Goal: Task Accomplishment & Management: Use online tool/utility

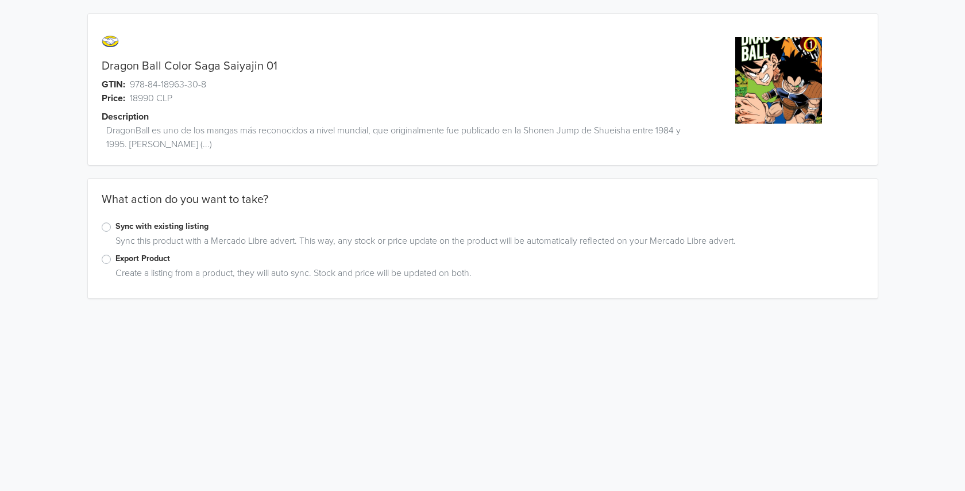
click at [116, 263] on label "Export Product" at bounding box center [490, 258] width 749 height 13
click at [0, 0] on input "Export Product" at bounding box center [0, 0] width 0 height 0
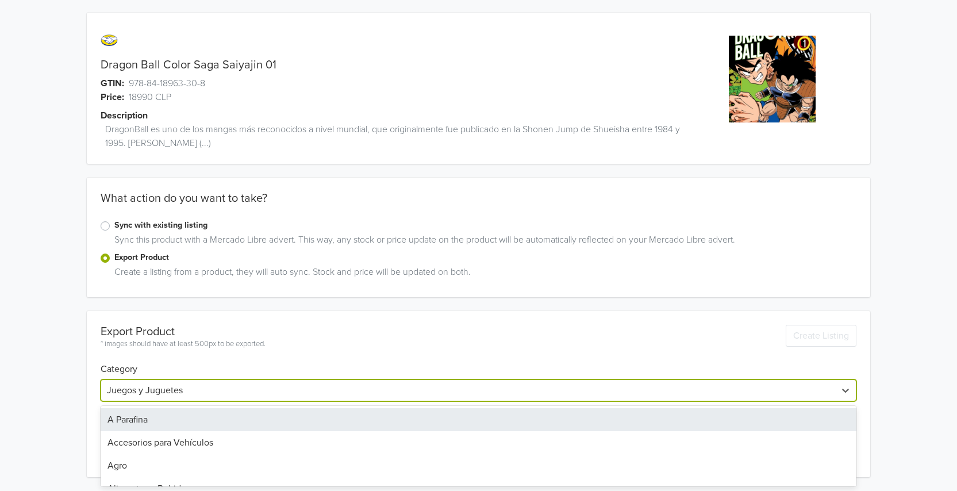
click at [170, 393] on div at bounding box center [468, 390] width 722 height 16
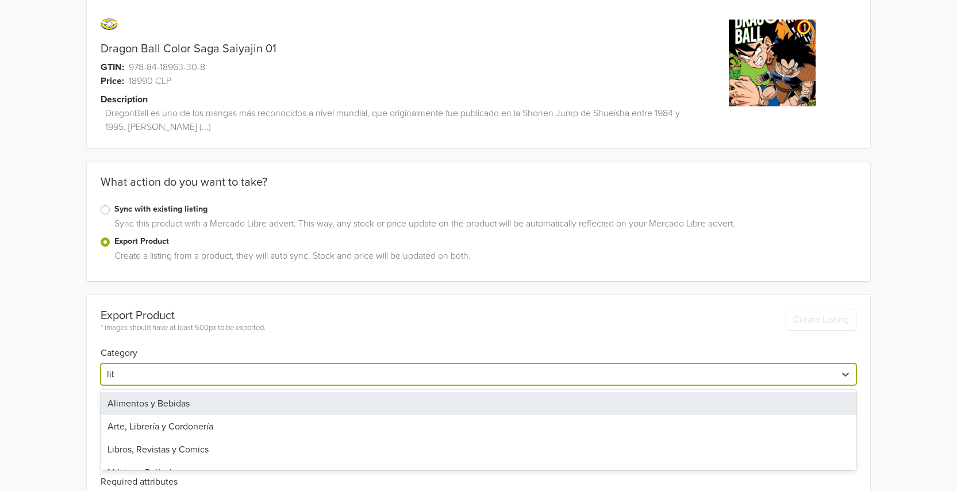
type input "libro"
click at [192, 412] on div "Libros, Revistas y Comics" at bounding box center [479, 403] width 756 height 23
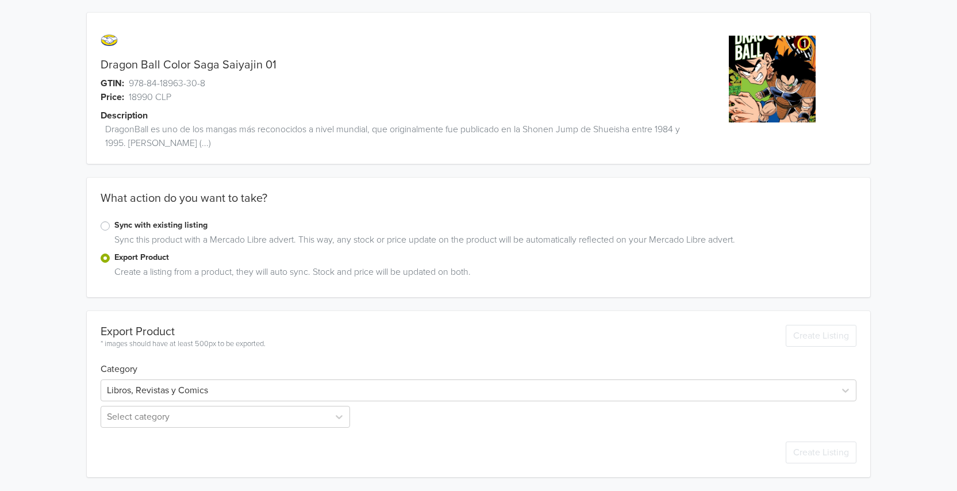
click at [51, 391] on div "Dragon Ball Color Saga Saiyajin 01 GTIN: 978-84-18963-30-8 Price: 18990 CLP Des…" at bounding box center [479, 245] width 940 height 492
click at [145, 413] on div "Select category" at bounding box center [227, 417] width 252 height 22
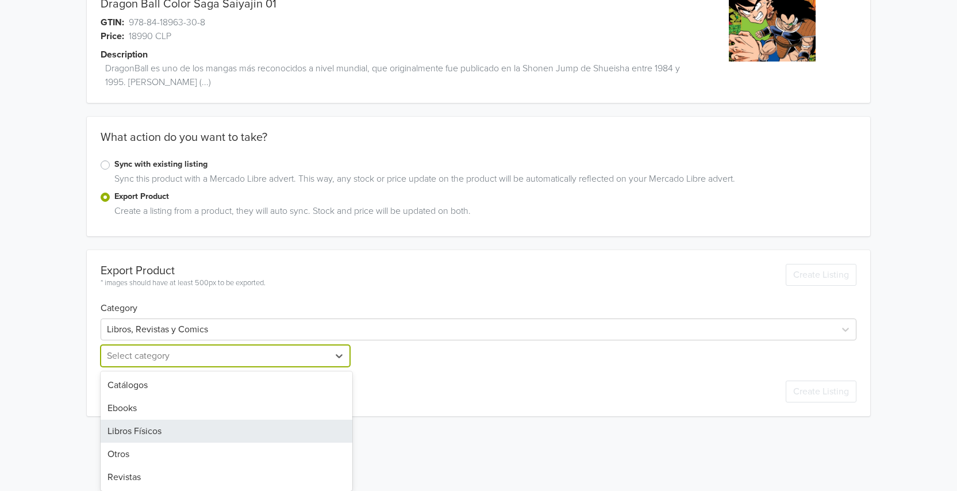
click at [132, 440] on div "Libros Físicos" at bounding box center [227, 430] width 252 height 23
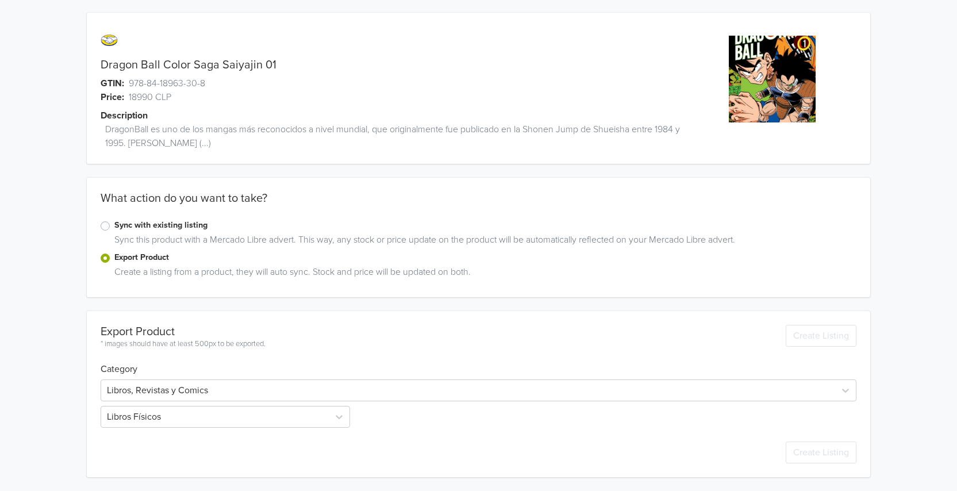
click at [61, 427] on div "Dragon Ball Color Saga Saiyajin 01 GTIN: 978-84-18963-30-8 Price: 18990 CLP Des…" at bounding box center [479, 245] width 940 height 492
click at [65, 383] on div "Dragon Ball Color Saga Saiyajin 01 GTIN: 978-84-18963-30-8 Price: 18990 CLP Des…" at bounding box center [479, 348] width 940 height 699
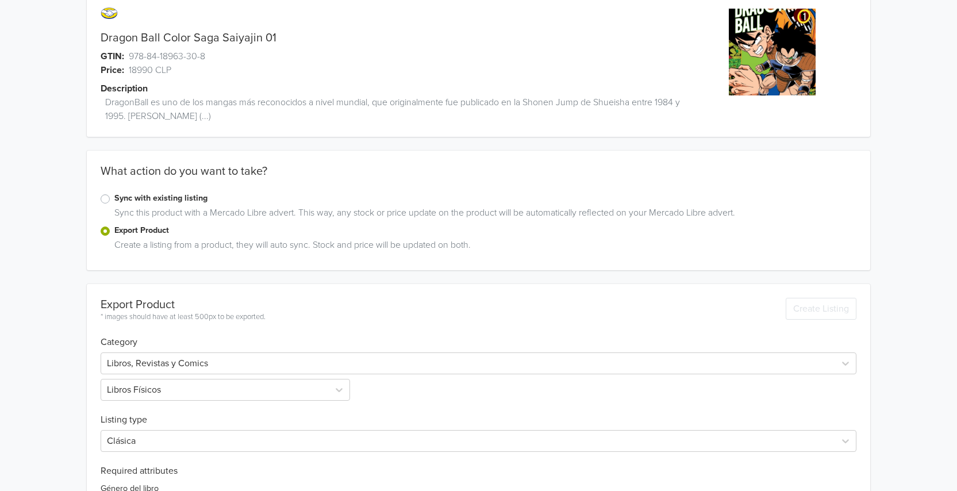
scroll to position [209, 0]
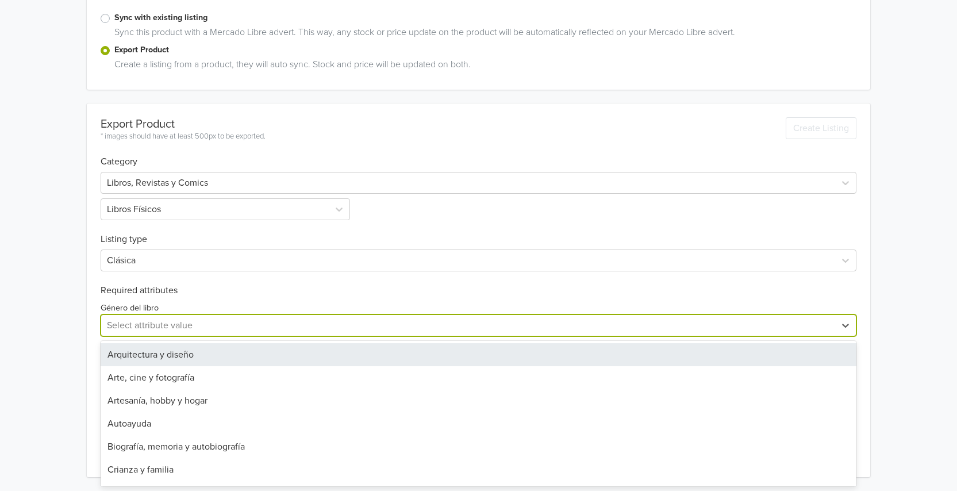
click at [128, 325] on div at bounding box center [468, 325] width 722 height 16
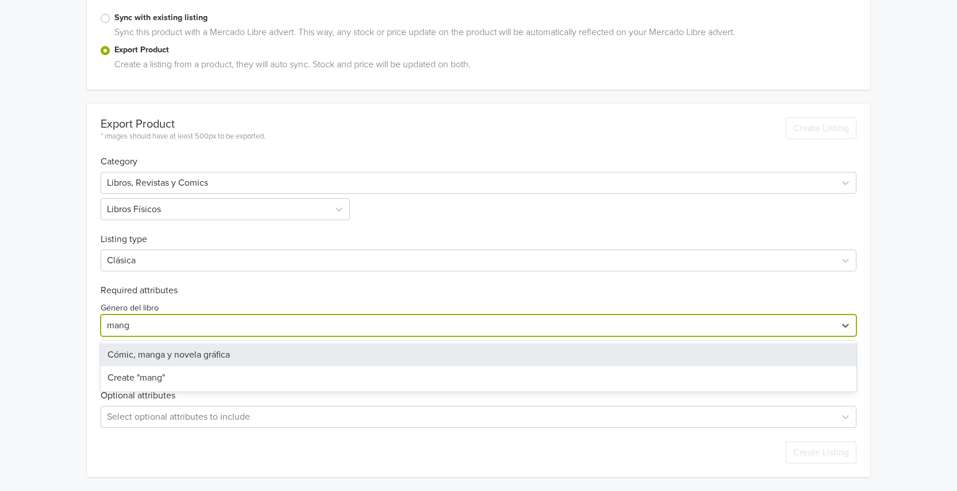
type input "manga"
click at [186, 354] on div "Cómic, manga y novela gráfica" at bounding box center [479, 354] width 756 height 23
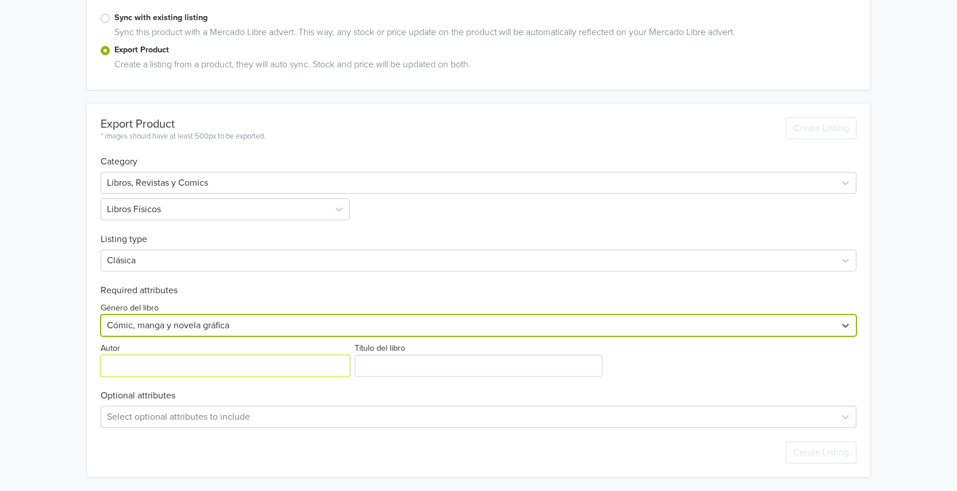
click at [151, 363] on input "Autor" at bounding box center [225, 366] width 249 height 22
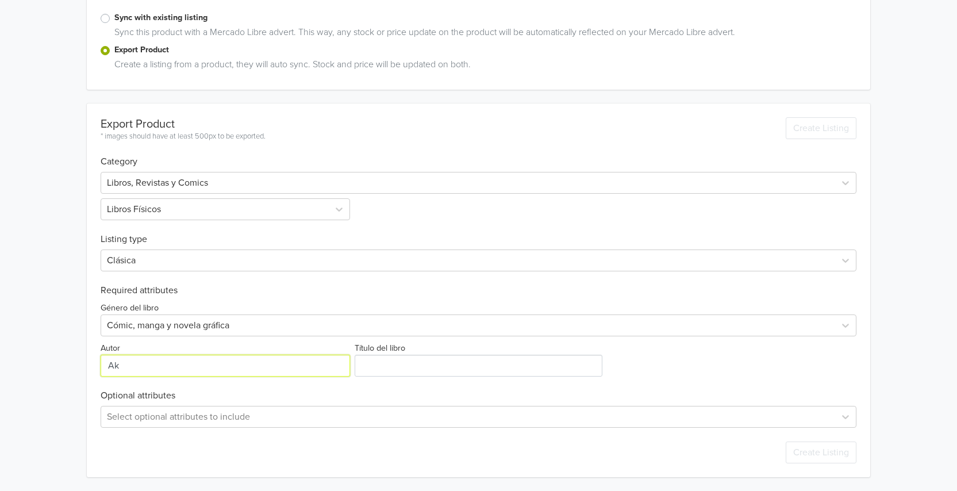
type input "A"
type input "AKIRA TOPIYAMA"
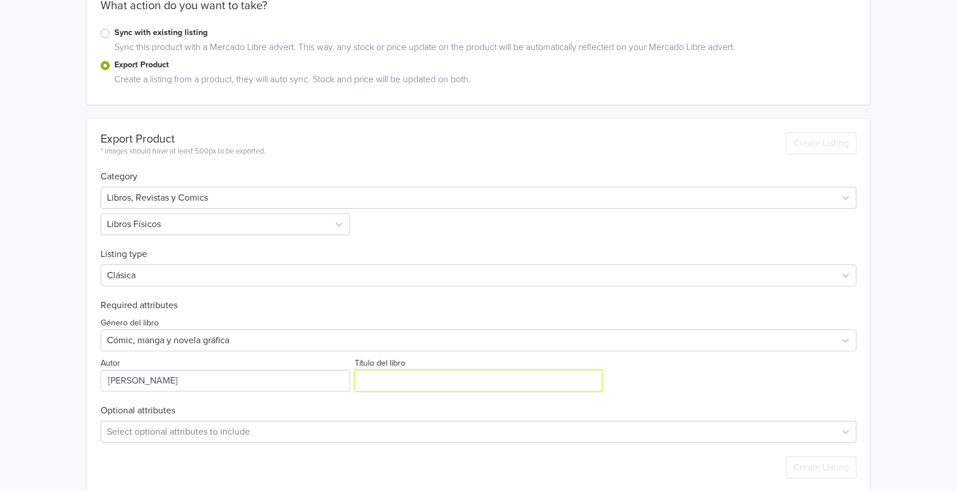
scroll to position [0, 0]
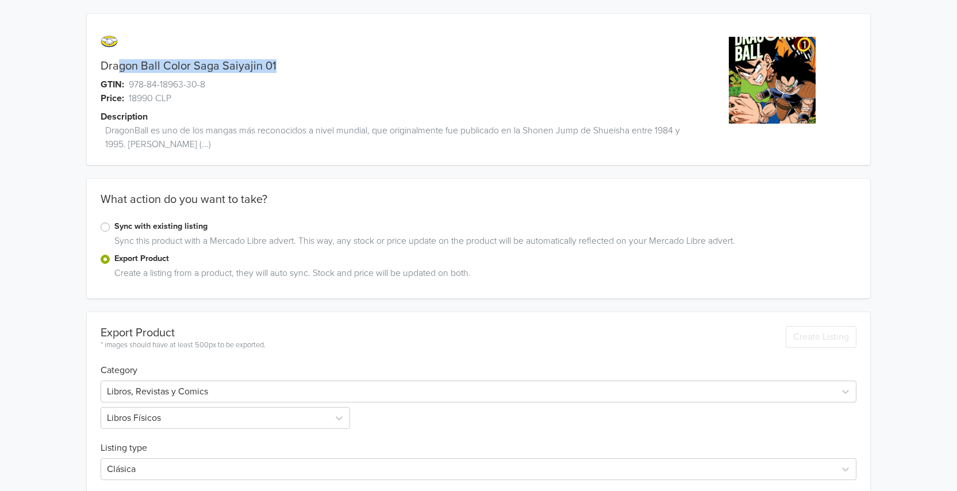
drag, startPoint x: 292, startPoint y: 65, endPoint x: 118, endPoint y: 60, distance: 174.2
click at [118, 60] on div "Dragon Ball Color Saga Saiyajin 01" at bounding box center [380, 66] width 587 height 14
drag, startPoint x: 118, startPoint y: 71, endPoint x: 107, endPoint y: 69, distance: 11.6
click at [117, 71] on link "Dragon Ball Color Saga Saiyajin 01" at bounding box center [189, 66] width 176 height 14
drag, startPoint x: 101, startPoint y: 67, endPoint x: 295, endPoint y: 66, distance: 193.7
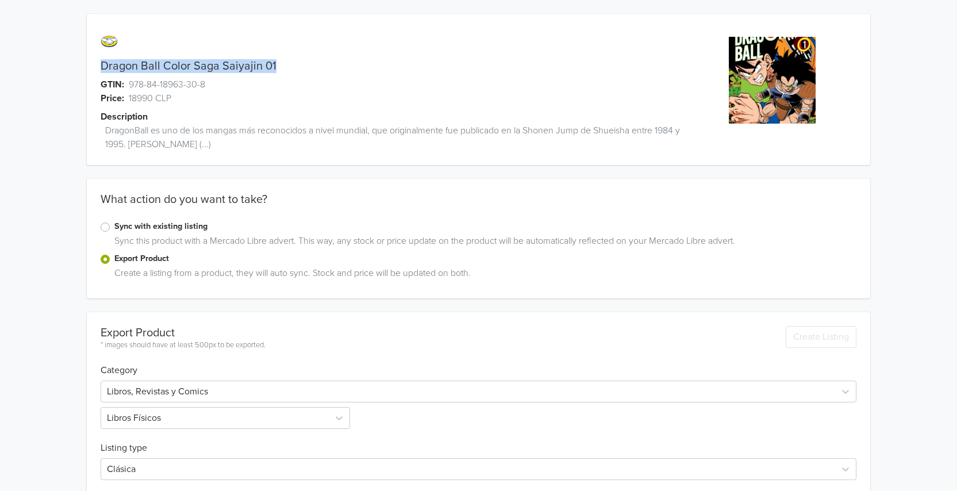
click at [295, 66] on div "Dragon Ball Color Saga Saiyajin 01" at bounding box center [380, 66] width 587 height 14
copy link "Dragon Ball Color Saga Saiyajin 01"
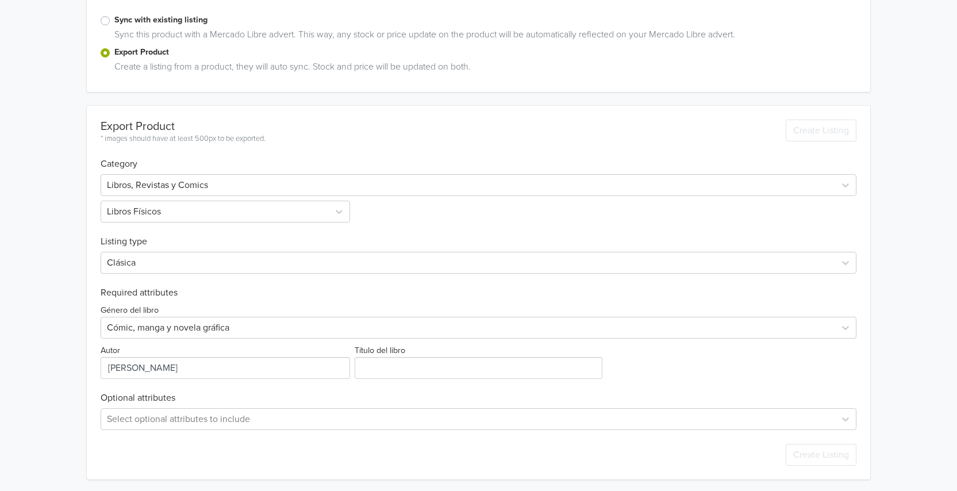
scroll to position [209, 0]
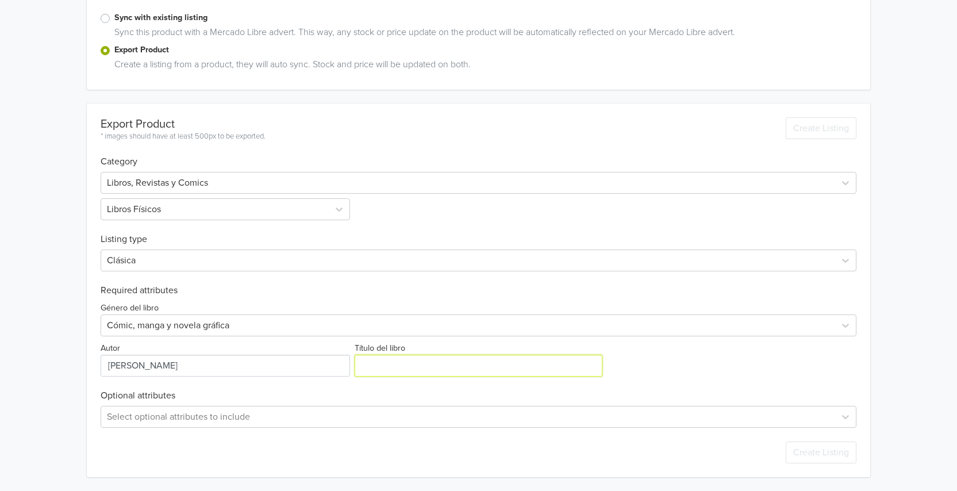
click at [411, 361] on input "Título del libro" at bounding box center [478, 366] width 247 height 22
paste input "Dragon Ball Color Saga Saiyajin 01"
type input "Dragon Ball Color Saga Saiyajin 01"
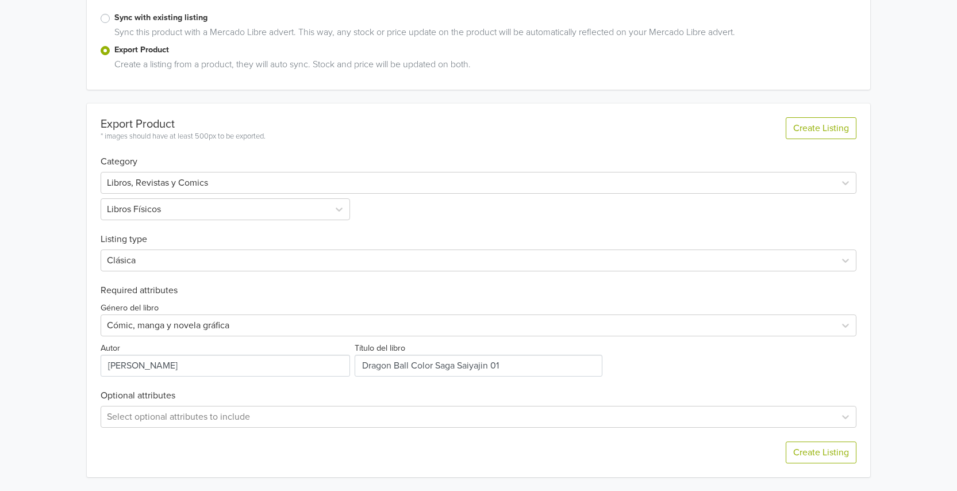
click at [676, 385] on div "Export Product * images should have at least 500px to be exported. Create Listi…" at bounding box center [479, 290] width 756 height 374
click at [842, 451] on button "Create Listing" at bounding box center [821, 452] width 71 height 22
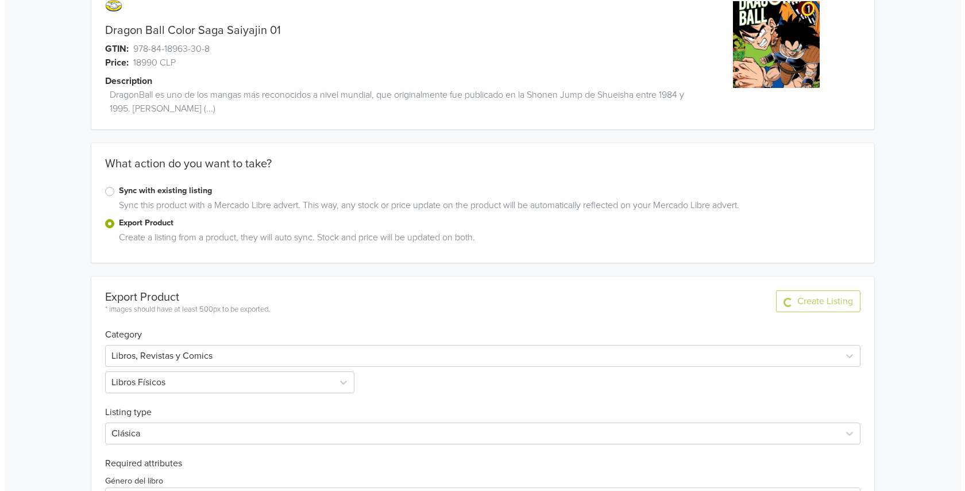
scroll to position [0, 0]
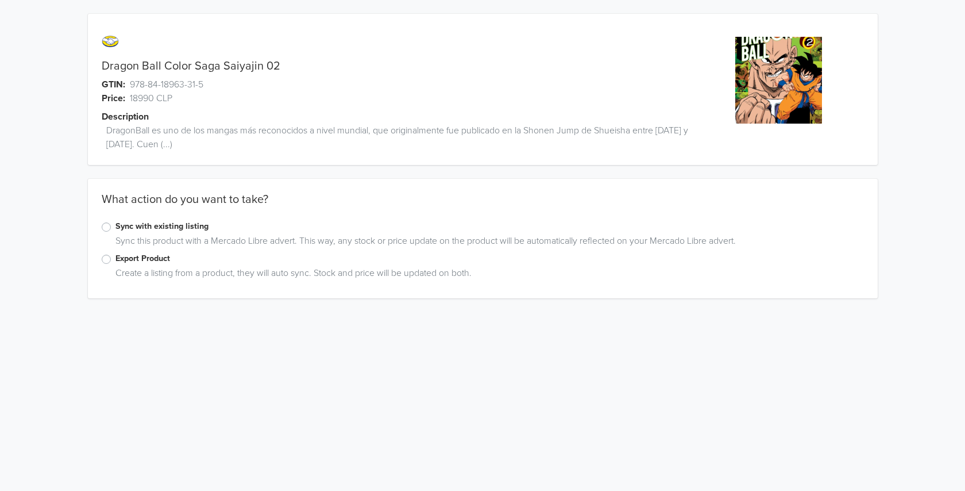
click at [138, 260] on label "Export Product" at bounding box center [490, 258] width 749 height 13
click at [0, 0] on input "Export Product" at bounding box center [0, 0] width 0 height 0
click at [64, 292] on div "Dragon Ball Color Saga Saiyajin 02 GTIN: 978-84-18963-31-5 Price: 18990 CLP Des…" at bounding box center [483, 184] width 948 height 368
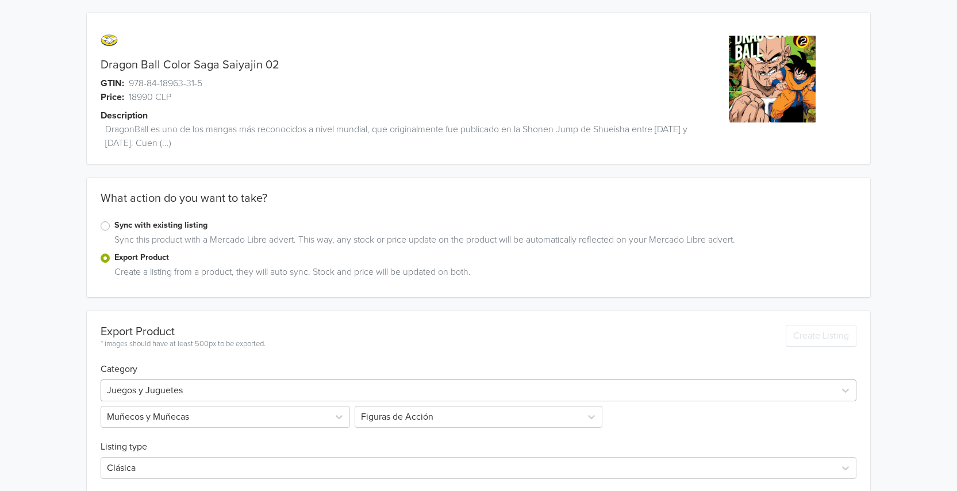
click at [159, 393] on div "Juegos y Juguetes" at bounding box center [479, 390] width 756 height 22
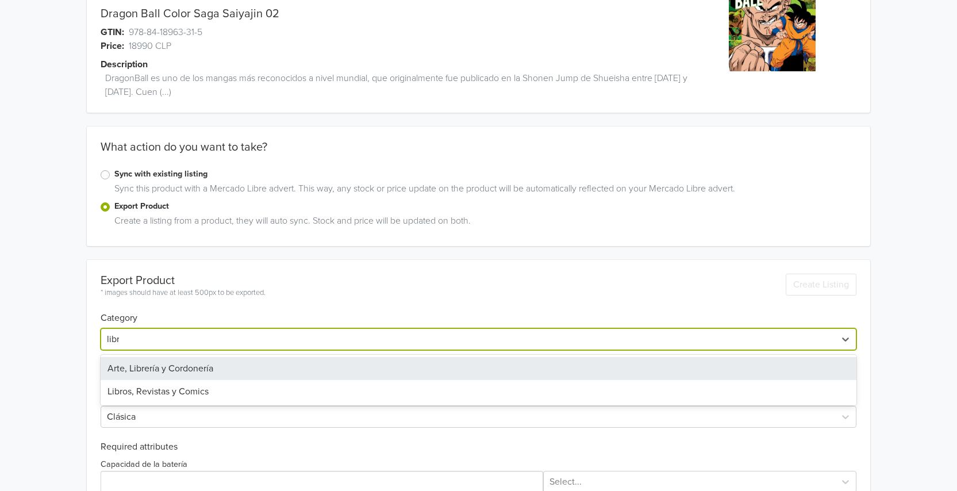
type input "libro"
click at [162, 371] on div "Libros, Revistas y Comics" at bounding box center [479, 368] width 756 height 23
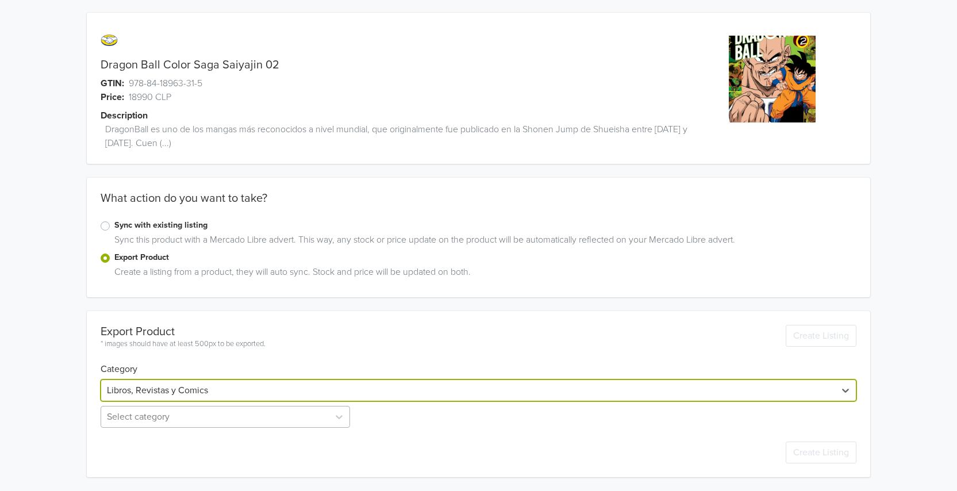
scroll to position [62, 0]
click at [167, 414] on div "Select category" at bounding box center [227, 417] width 252 height 22
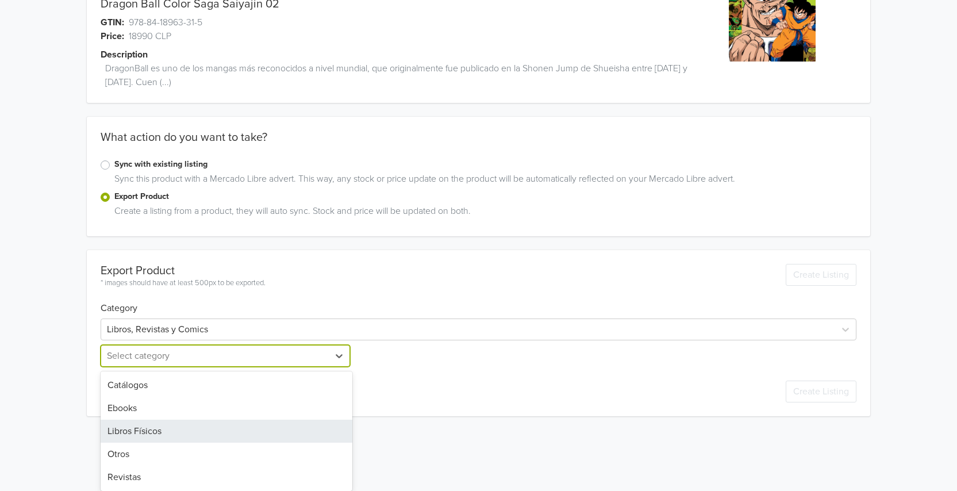
drag, startPoint x: 167, startPoint y: 426, endPoint x: 102, endPoint y: 407, distance: 68.2
click at [167, 426] on div "Libros Físicos" at bounding box center [227, 430] width 252 height 23
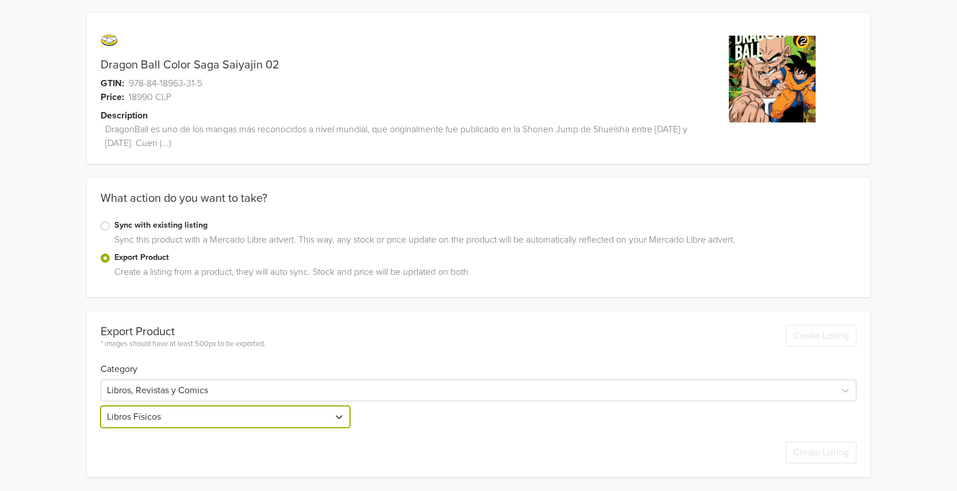
click at [60, 388] on div "Dragon Ball Color Saga Saiyajin 02 GTIN: 978-84-18963-31-5 Price: 18990 CLP Des…" at bounding box center [479, 245] width 940 height 492
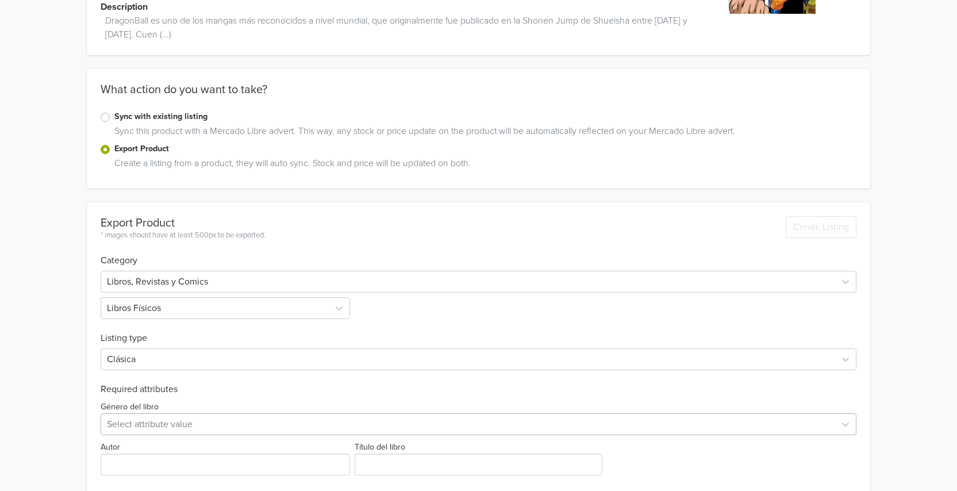
scroll to position [209, 0]
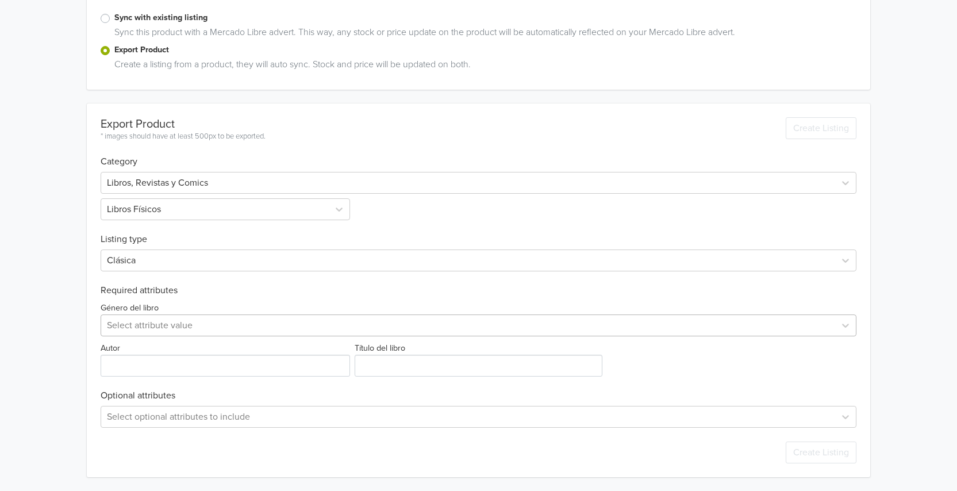
click at [124, 336] on div "Select attribute value" at bounding box center [479, 325] width 756 height 22
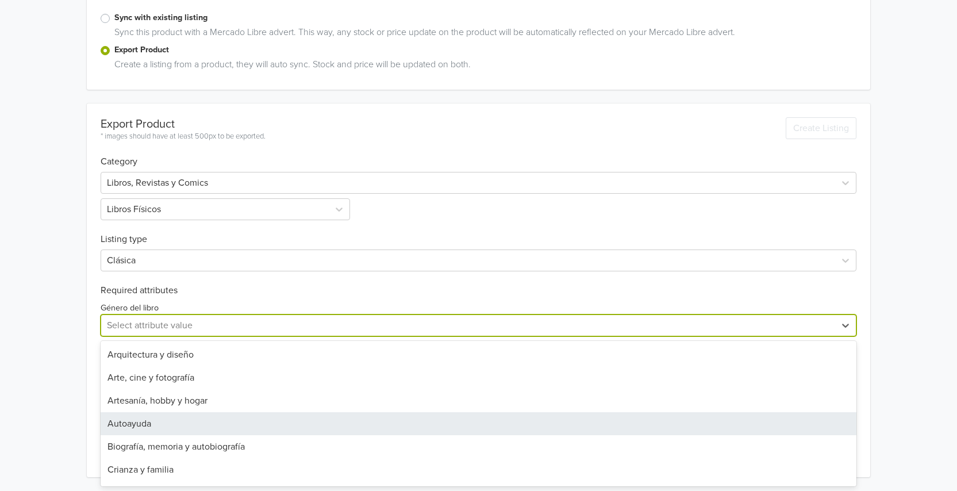
click at [65, 379] on div "Dragon Ball Color Saga Saiyajin 02 GTIN: 978-84-18963-31-5 Price: 18990 CLP Des…" at bounding box center [479, 140] width 940 height 699
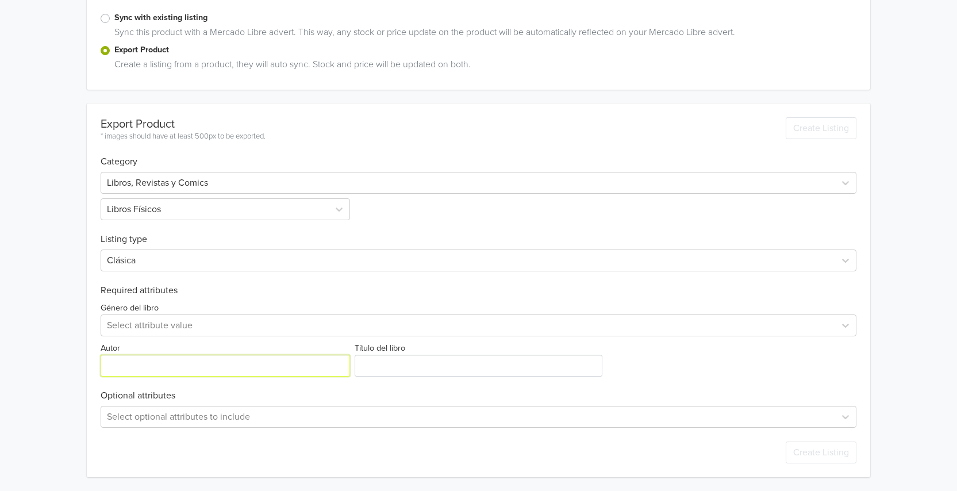
click at [113, 367] on input "Autor" at bounding box center [225, 366] width 249 height 22
type input "[PERSON_NAME]"
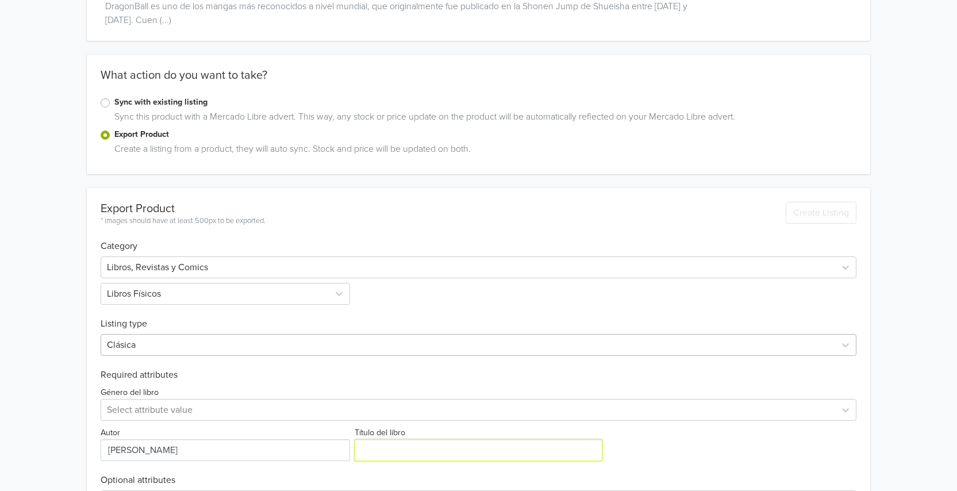
scroll to position [0, 0]
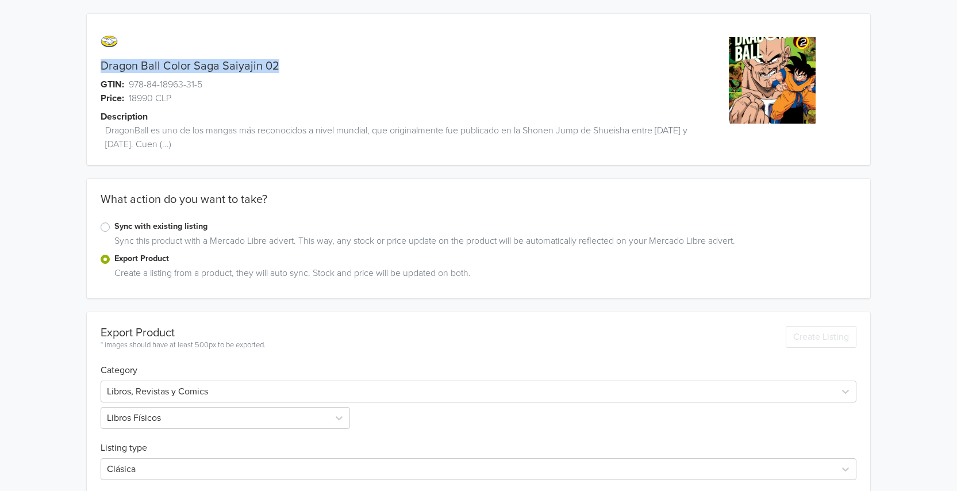
drag, startPoint x: 275, startPoint y: 70, endPoint x: 103, endPoint y: 71, distance: 171.8
click at [103, 71] on link "Dragon Ball Color Saga Saiyajin 02" at bounding box center [190, 66] width 179 height 14
copy link "Dragon Ball Color Saga Saiyajin 02"
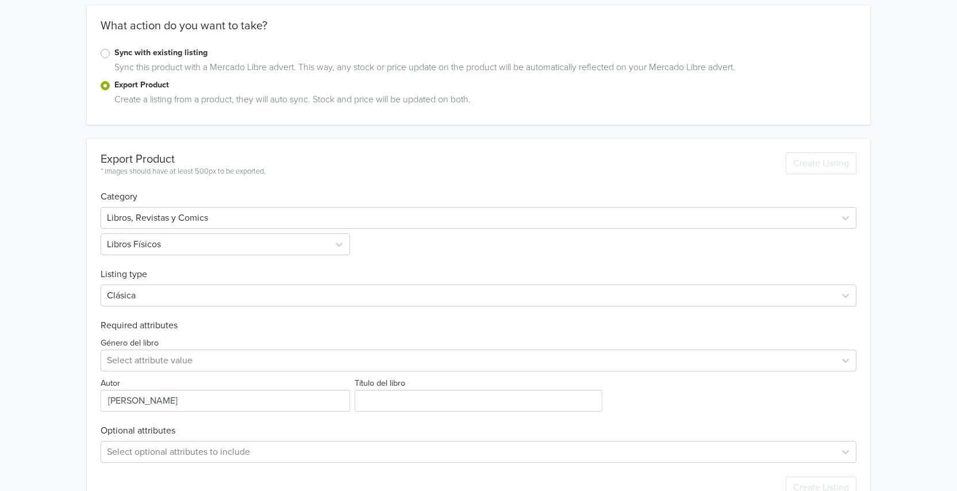
scroll to position [209, 0]
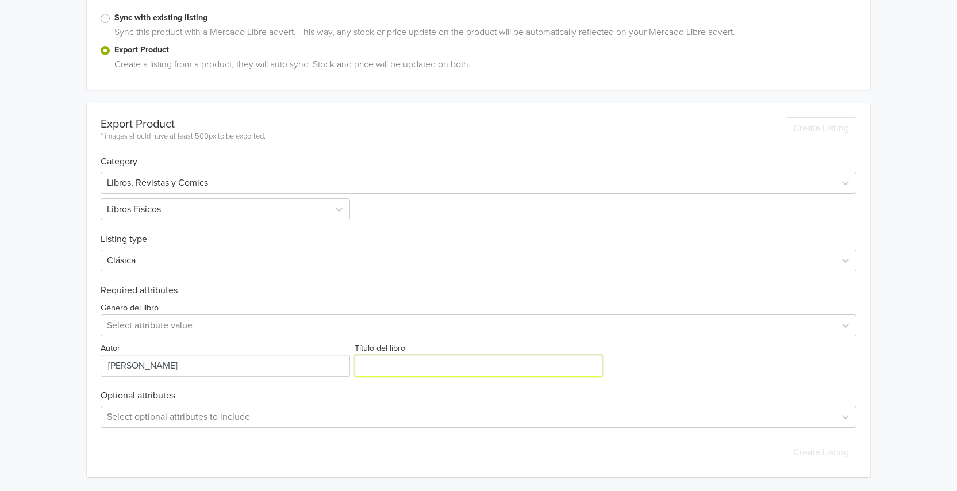
click at [458, 367] on input "Título del libro" at bounding box center [478, 366] width 247 height 22
paste input "Dragon Ball Color Saga Saiyajin 02"
type input "Dragon Ball Color Saga Saiyajin 02"
click at [86, 351] on div "Dragon Ball Color Saga Saiyajin 02 GTIN: 978-84-18963-31-5 Price: 18990 CLP Des…" at bounding box center [479, 140] width 940 height 699
click at [120, 326] on div at bounding box center [468, 325] width 722 height 16
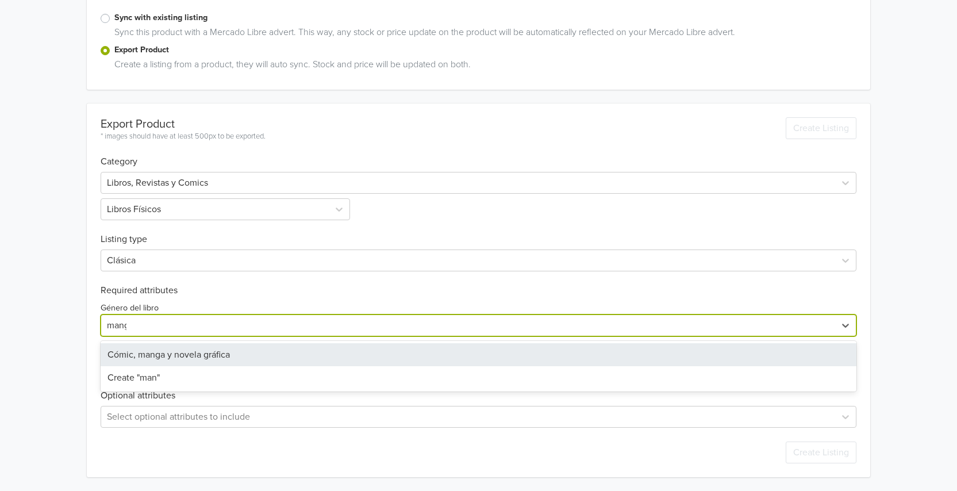
type input "manga"
click at [136, 351] on div "Cómic, manga y novela gráfica" at bounding box center [479, 354] width 756 height 23
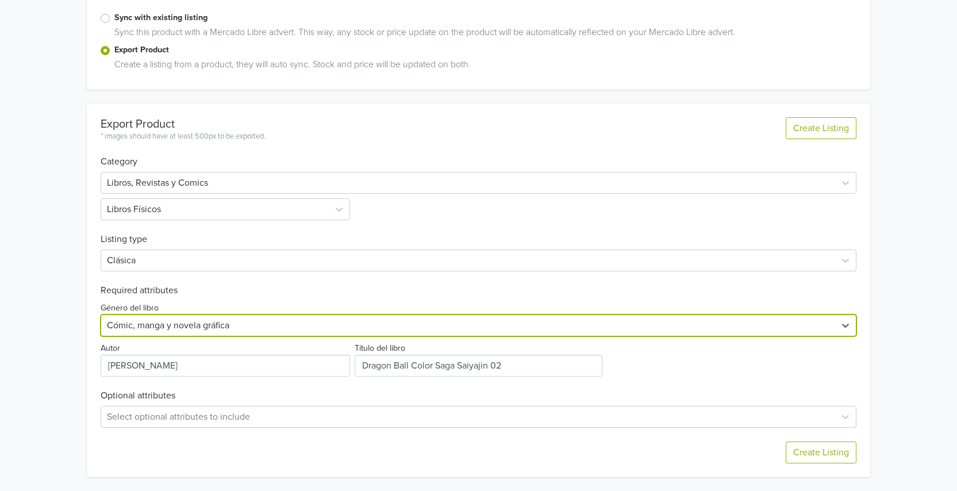
click at [68, 349] on div "Dragon Ball Color Saga Saiyajin 02 GTIN: 978-84-18963-31-5 Price: 18990 CLP Des…" at bounding box center [479, 140] width 940 height 699
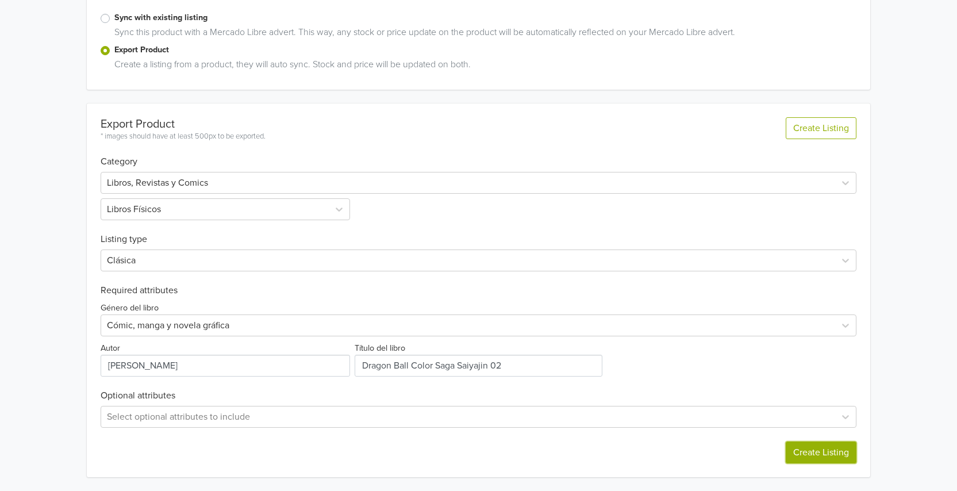
click at [837, 451] on button "Create Listing" at bounding box center [821, 452] width 71 height 22
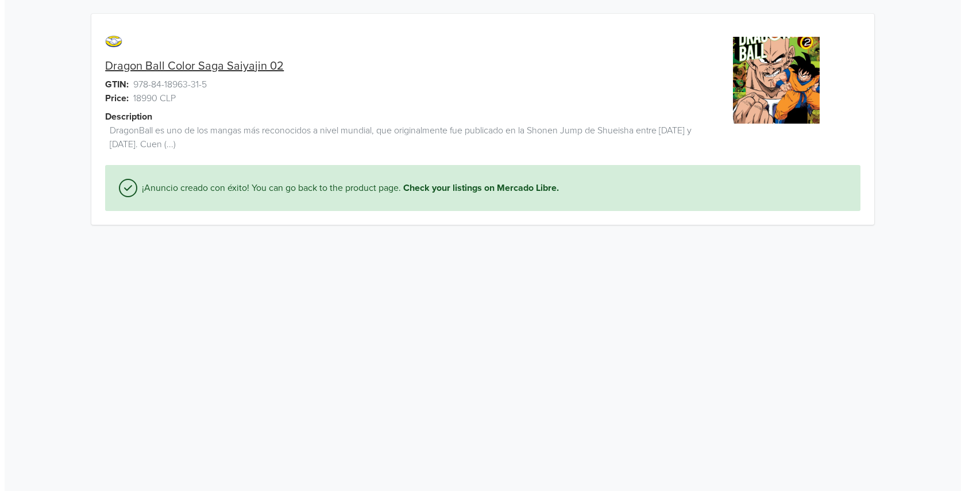
scroll to position [0, 0]
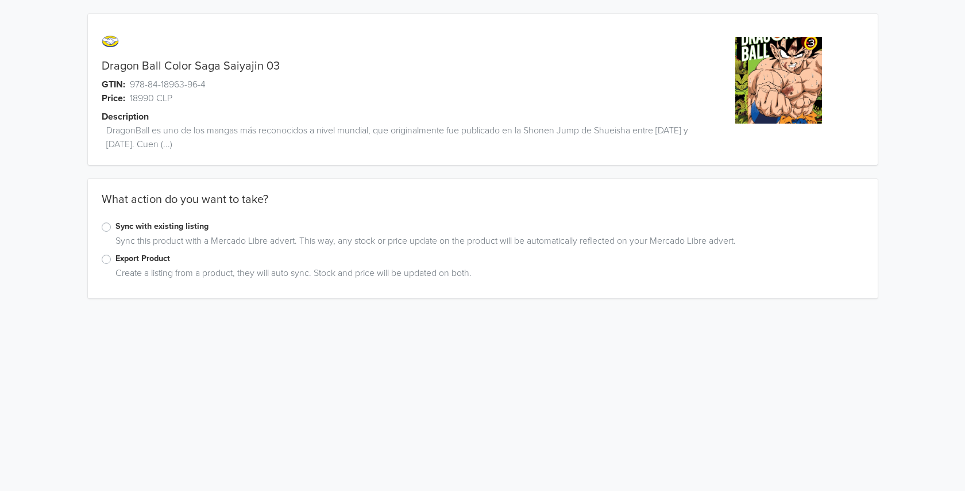
click at [145, 262] on label "Export Product" at bounding box center [490, 258] width 749 height 13
click at [0, 0] on input "Export Product" at bounding box center [0, 0] width 0 height 0
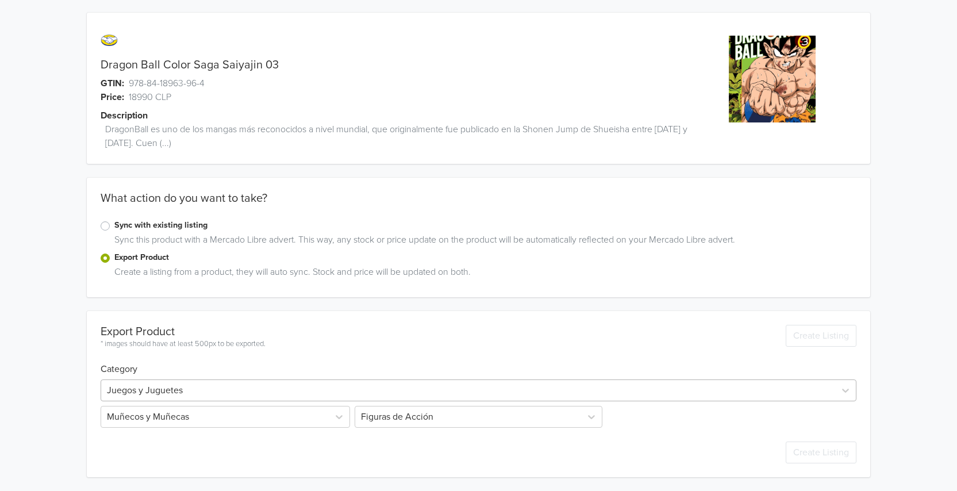
click at [171, 392] on div at bounding box center [468, 390] width 722 height 16
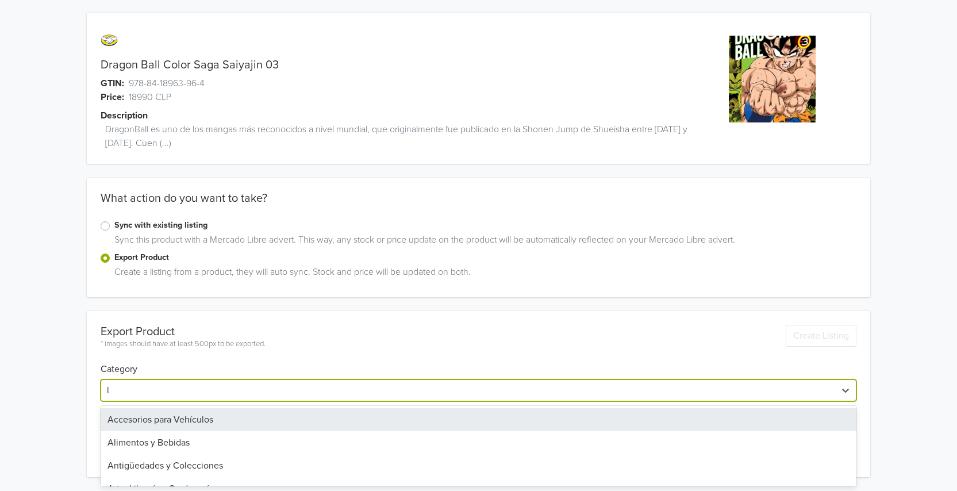
scroll to position [52, 0]
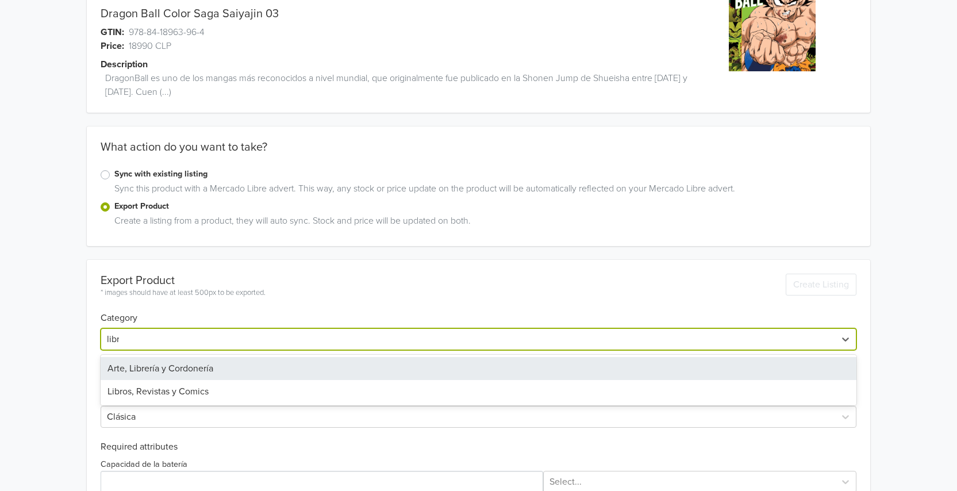
type input "libro"
click at [167, 366] on div "Libros, Revistas y Comics" at bounding box center [479, 368] width 756 height 23
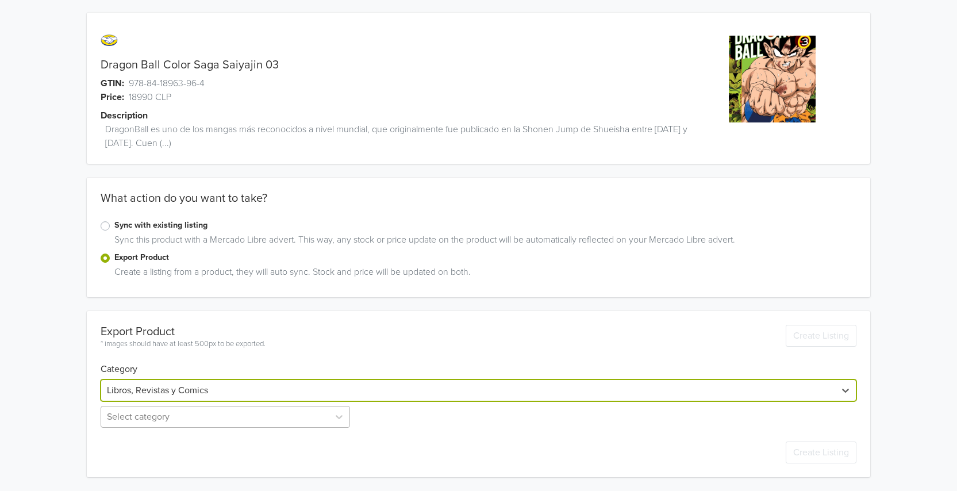
click at [158, 413] on div "Select category" at bounding box center [227, 417] width 252 height 22
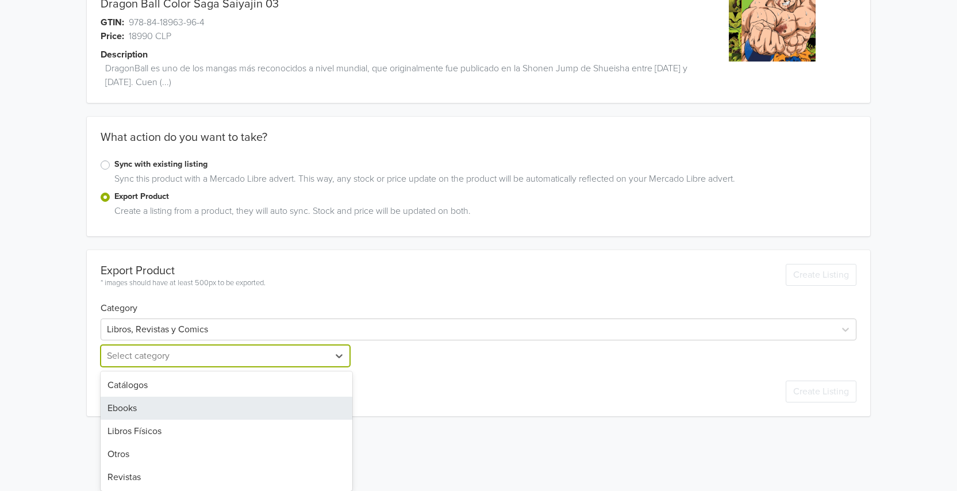
click at [155, 429] on div "Libros Físicos" at bounding box center [227, 430] width 252 height 23
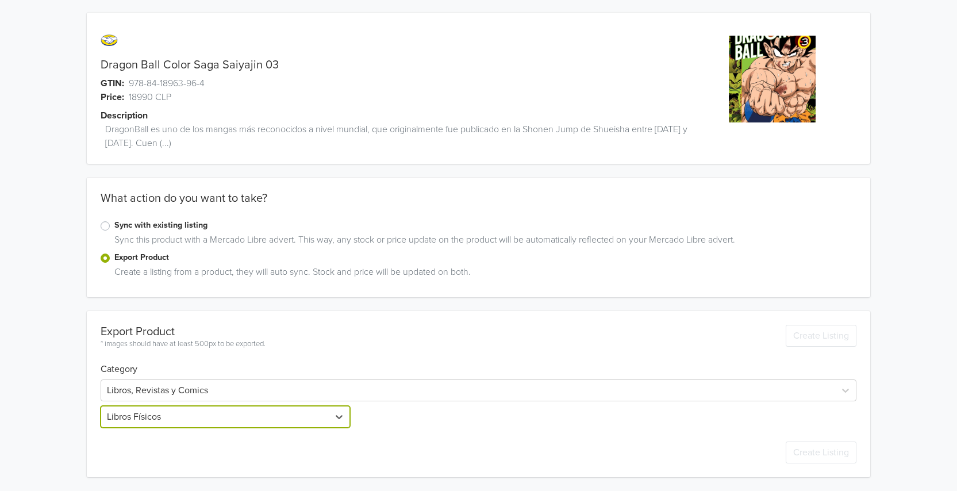
scroll to position [1, 0]
click at [56, 421] on div "Dragon Ball Color Saga Saiyajin 03 GTIN: 978-84-18963-96-4 Price: 18990 CLP Des…" at bounding box center [479, 245] width 940 height 492
click at [57, 405] on div "Dragon Ball Color Saga Saiyajin 03 GTIN: 978-84-18963-96-4 Price: 18990 CLP Des…" at bounding box center [479, 348] width 940 height 699
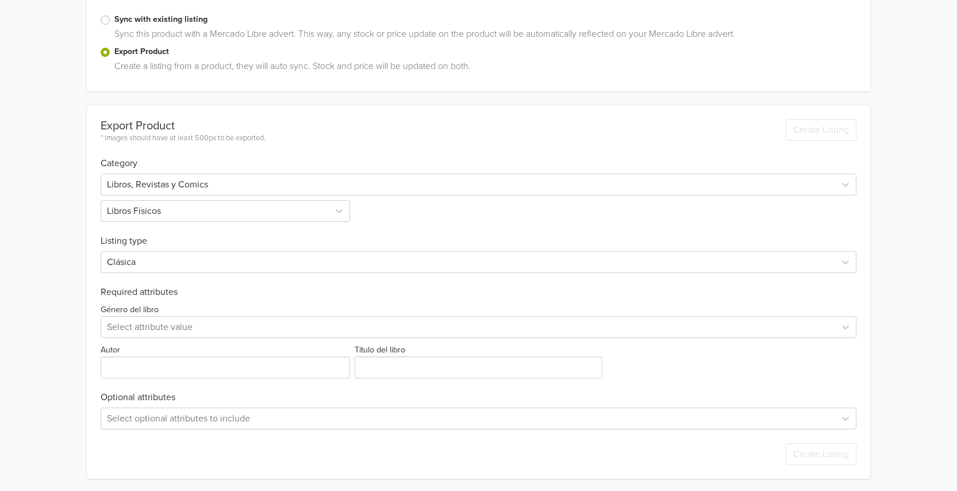
scroll to position [209, 0]
click at [117, 364] on input "Autor" at bounding box center [225, 366] width 249 height 22
type input "AKIRA TORIYAMA"
click at [160, 323] on div at bounding box center [468, 325] width 722 height 16
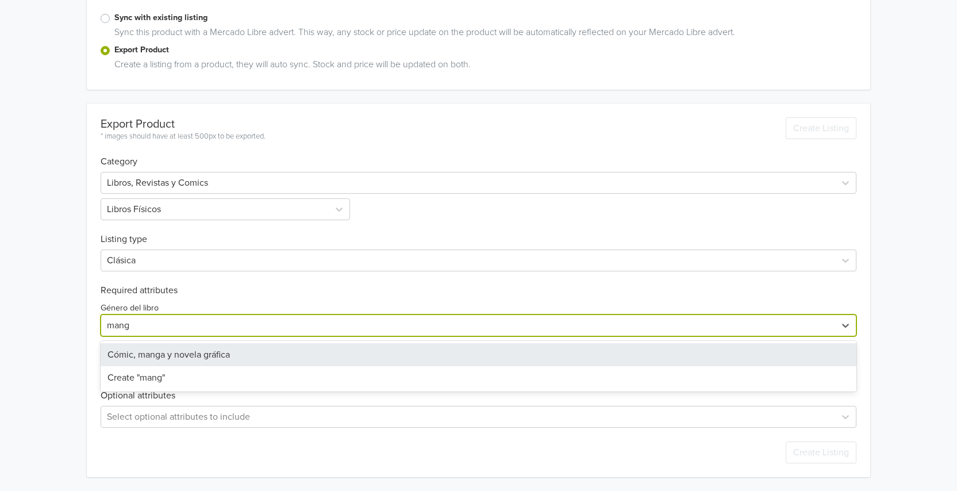
type input "manga"
click at [195, 352] on div "Cómic, manga y novela gráfica" at bounding box center [479, 354] width 756 height 23
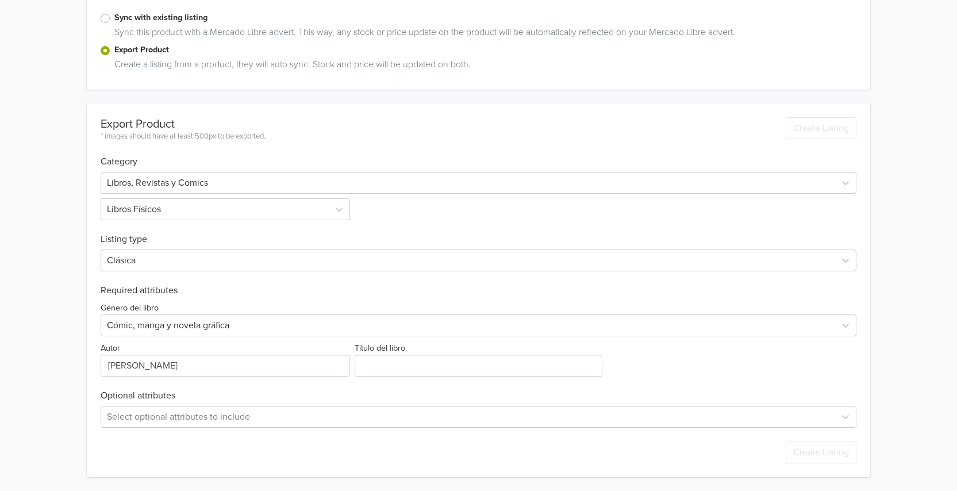
click at [66, 332] on div "Dragon Ball Color Saga Saiyajin 03 GTIN: 978-84-18963-96-4 Price: 18990 CLP Des…" at bounding box center [479, 140] width 940 height 699
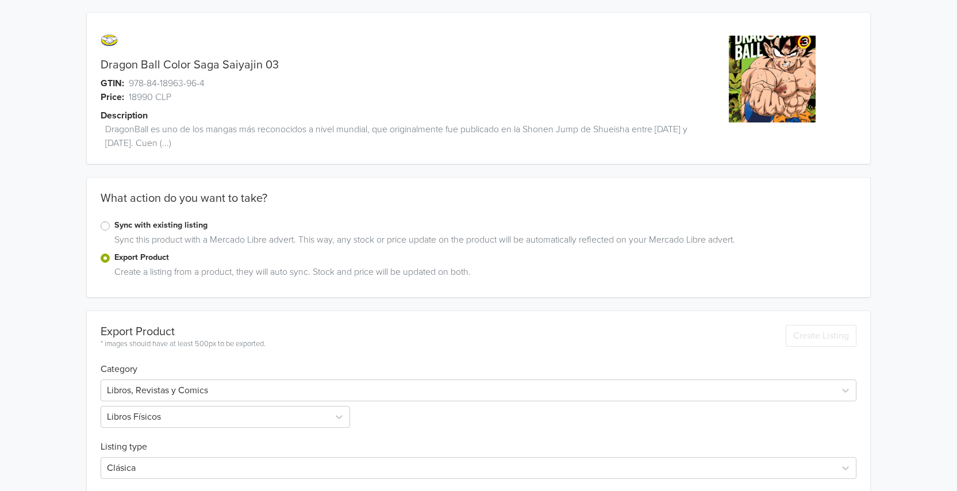
scroll to position [0, 0]
click at [272, 69] on link "Dragon Ball Color Saga Saiyajin 03" at bounding box center [190, 66] width 178 height 14
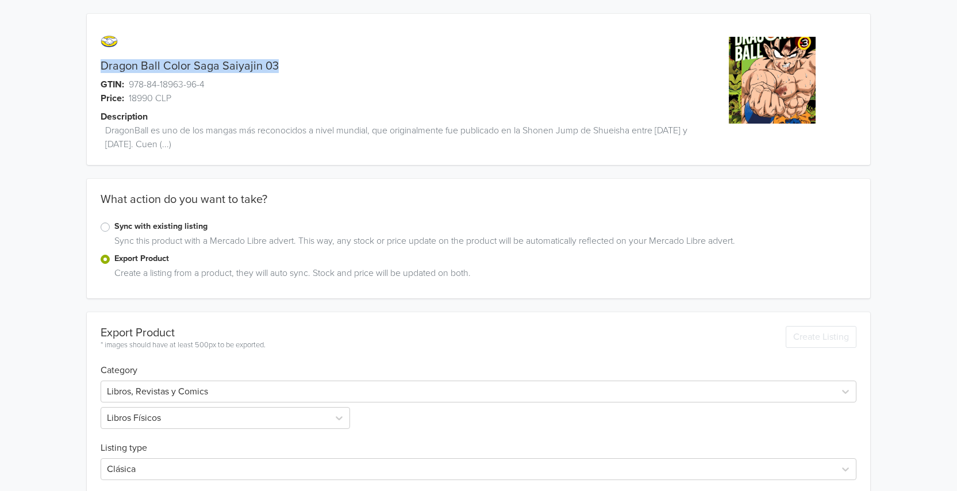
drag, startPoint x: 276, startPoint y: 67, endPoint x: 102, endPoint y: 62, distance: 174.2
click at [102, 62] on link "Dragon Ball Color Saga Saiyajin 03" at bounding box center [190, 66] width 178 height 14
copy link "Dragon Ball Color Saga Saiyajin 03"
click at [923, 151] on div "Dragon Ball Color Saga Saiyajin 03 GTIN: 978-84-18963-96-4 Price: 18990 CLP Des…" at bounding box center [479, 349] width 940 height 699
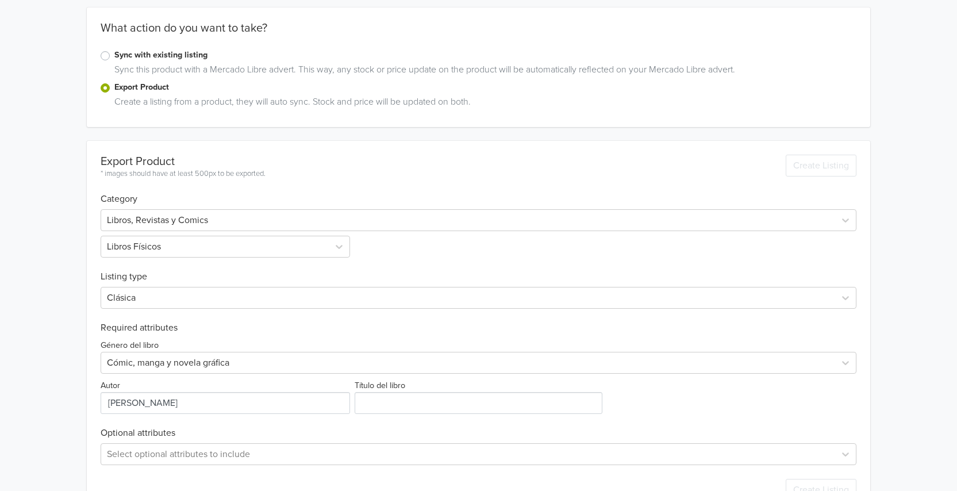
scroll to position [209, 0]
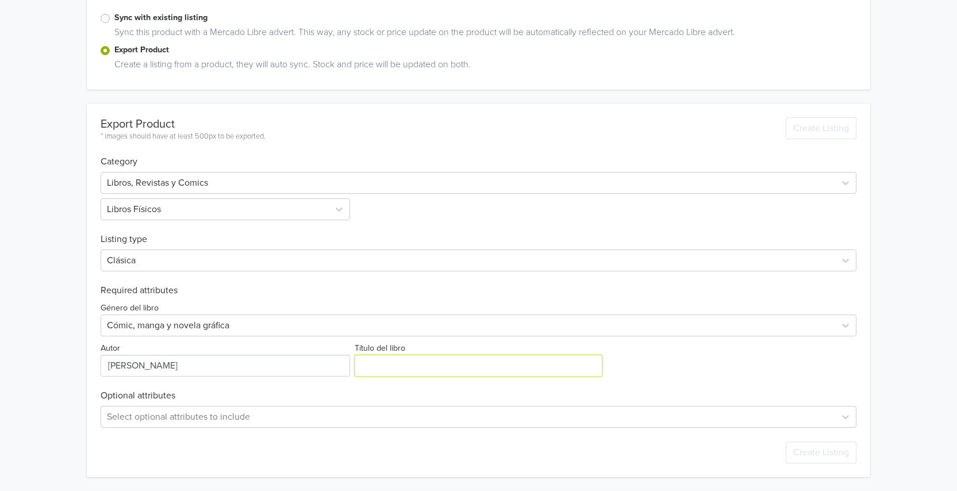
click at [467, 371] on input "Título del libro" at bounding box center [478, 366] width 247 height 22
paste input "Dragon Ball Color Saga Saiyajin 03"
type input "Dragon Ball Color Saga Saiyajin 03"
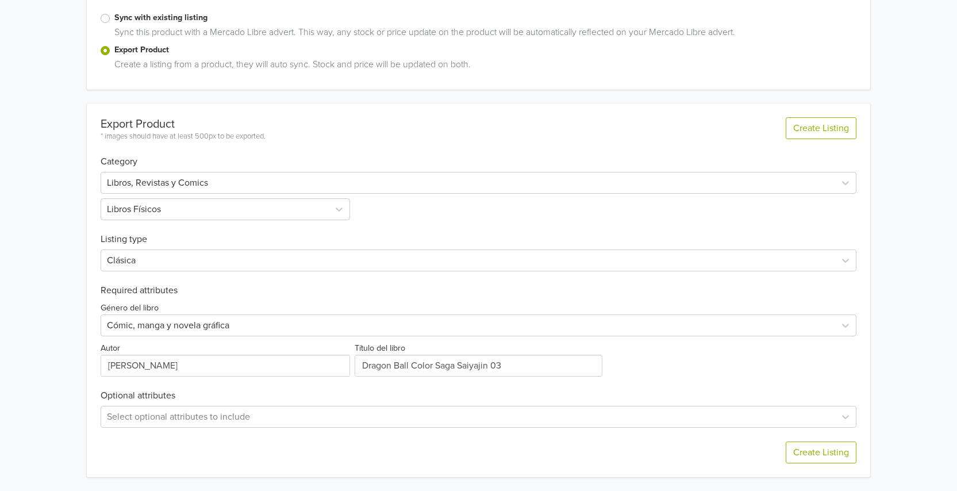
click at [672, 369] on div "Género del libro Cómic, manga y novela gráfica Autor Título del libro" at bounding box center [479, 336] width 756 height 80
click at [809, 455] on button "Create Listing" at bounding box center [821, 452] width 71 height 22
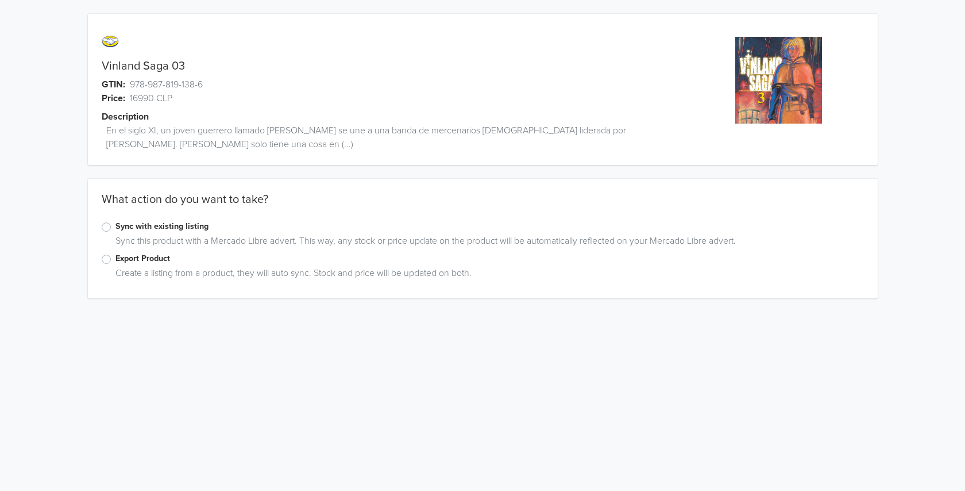
click at [116, 259] on label "Export Product" at bounding box center [490, 258] width 749 height 13
click at [0, 0] on input "Export Product" at bounding box center [0, 0] width 0 height 0
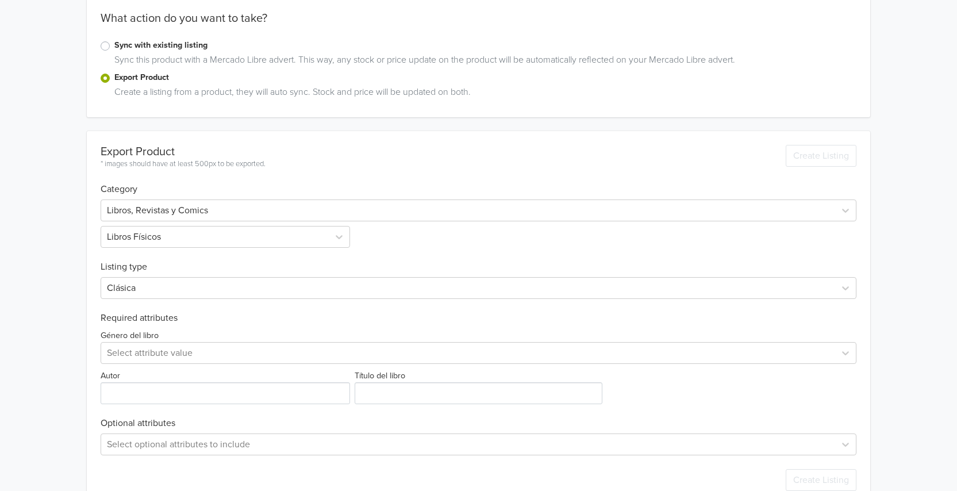
scroll to position [209, 0]
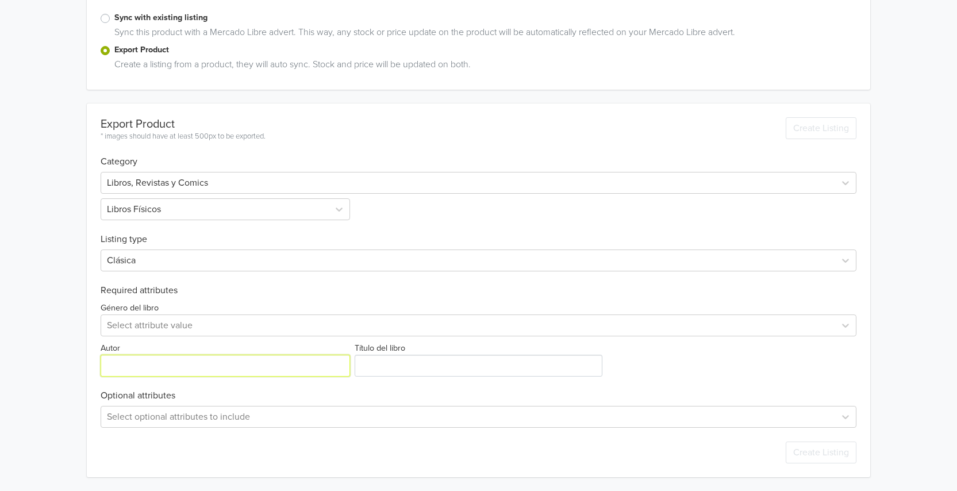
click at [132, 361] on input "Autor" at bounding box center [225, 366] width 249 height 22
click at [196, 360] on input "Autor" at bounding box center [225, 366] width 249 height 22
click at [198, 362] on input "Autor" at bounding box center [225, 366] width 249 height 22
paste input "Makoto Yukimura"
type input "Makoto Yukimura"
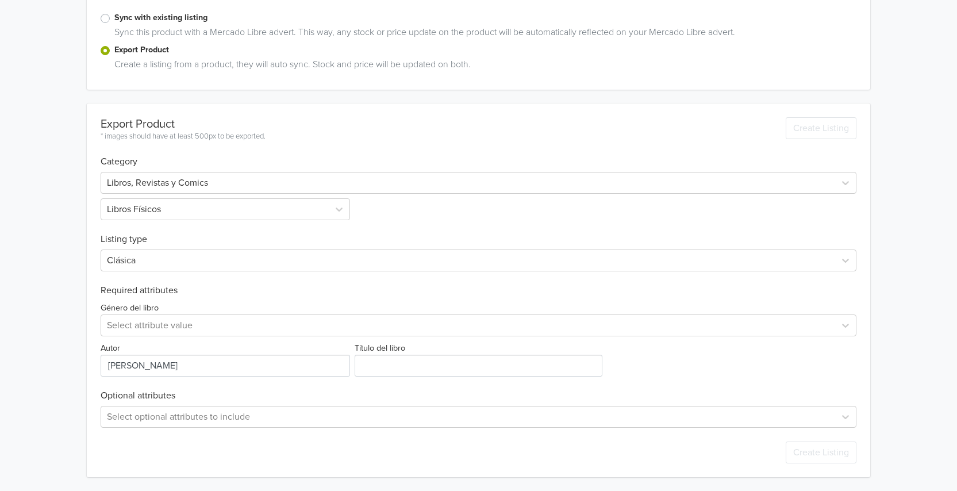
click at [407, 377] on div "Export Product * images should have at least 500px to be exported. Create Listi…" at bounding box center [479, 290] width 756 height 374
click at [404, 373] on input "Título del libro" at bounding box center [478, 366] width 247 height 22
type input "Vinland Saga 03"
click at [903, 329] on div "Vinland Saga 03 GTIN: 978-987-819-138-6 Price: 16990 CLP Description En el sigl…" at bounding box center [479, 140] width 940 height 699
click at [172, 309] on div "Género del libro Select attribute value" at bounding box center [479, 319] width 756 height 36
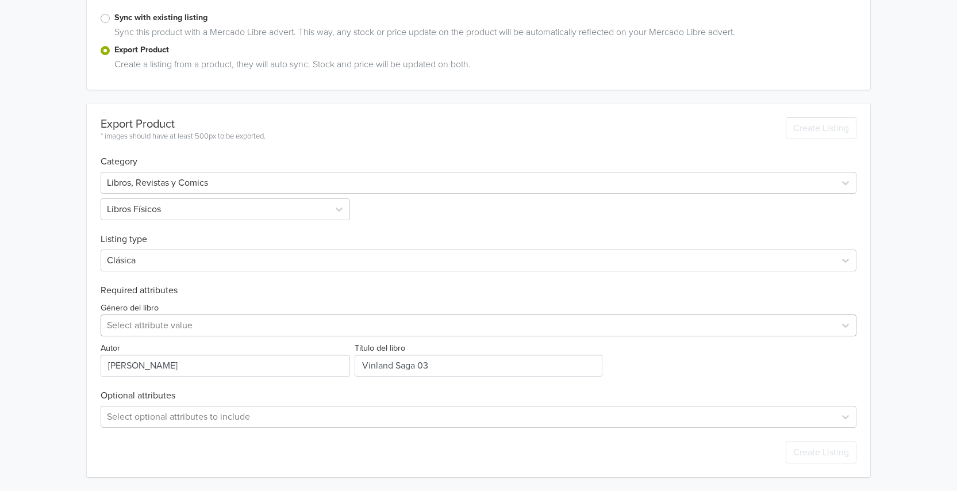
click at [183, 326] on div at bounding box center [468, 325] width 722 height 16
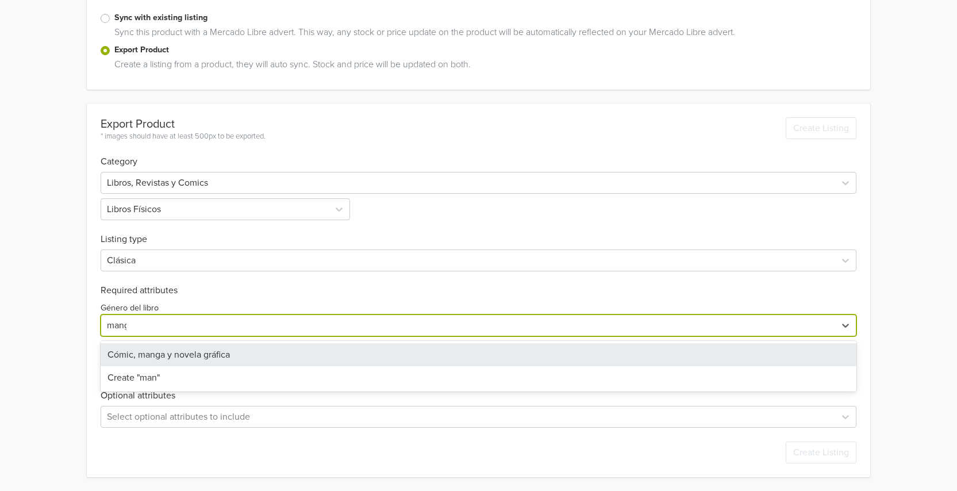
type input "manga"
click at [202, 368] on div "Create "manga"" at bounding box center [479, 377] width 756 height 23
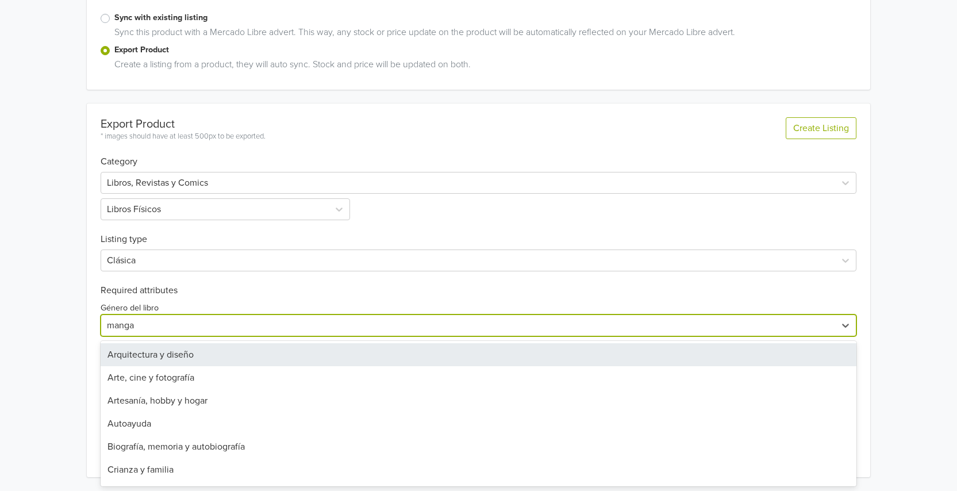
click at [197, 322] on div at bounding box center [468, 325] width 722 height 16
click at [70, 317] on div "Vinland Saga 03 GTIN: 978-987-819-138-6 Price: 16990 CLP Description En el sigl…" at bounding box center [479, 140] width 940 height 699
click at [141, 329] on div at bounding box center [468, 325] width 722 height 16
click at [138, 328] on div at bounding box center [468, 325] width 722 height 16
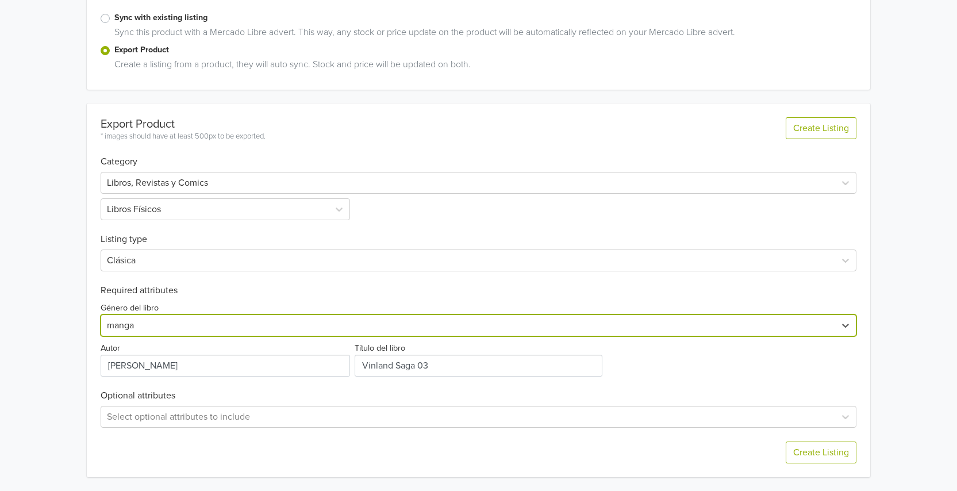
click at [144, 321] on div at bounding box center [468, 325] width 722 height 16
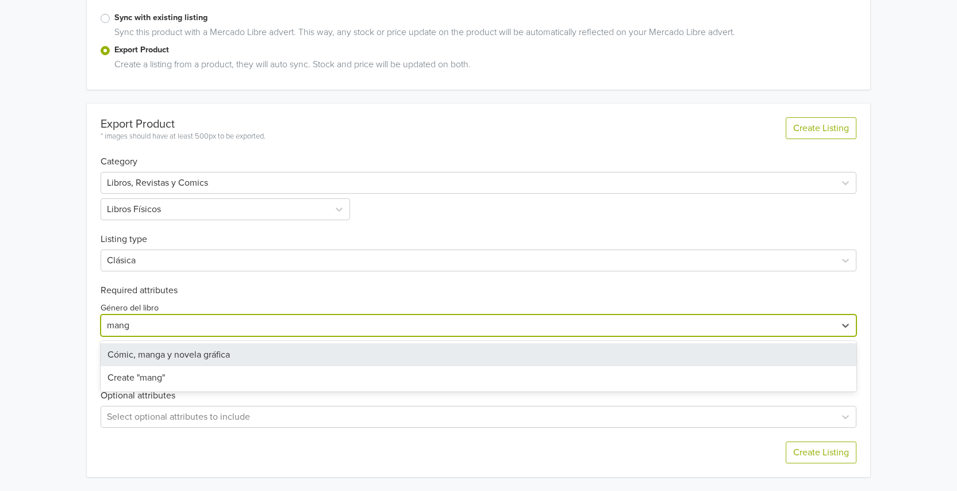
type input "manga"
click at [176, 355] on div "Cómic, manga y novela gráfica" at bounding box center [479, 354] width 756 height 23
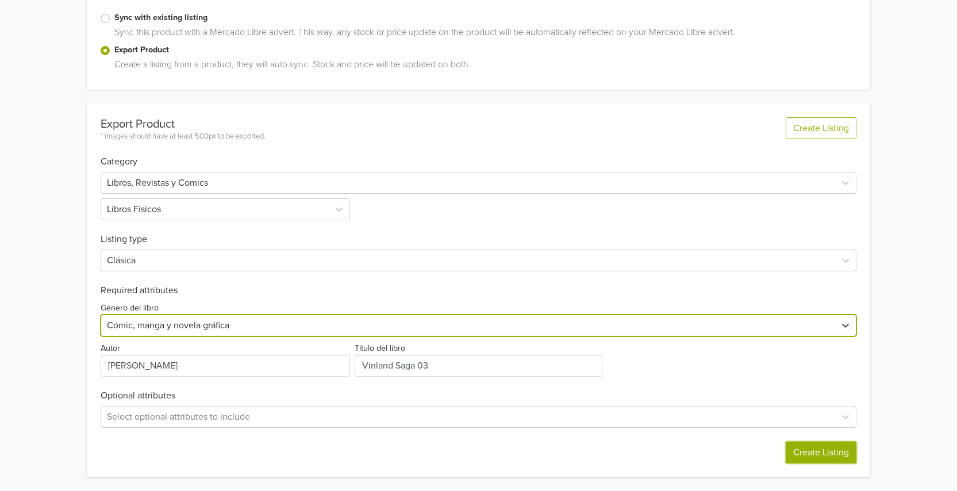
click at [833, 445] on button "Create Listing" at bounding box center [821, 452] width 71 height 22
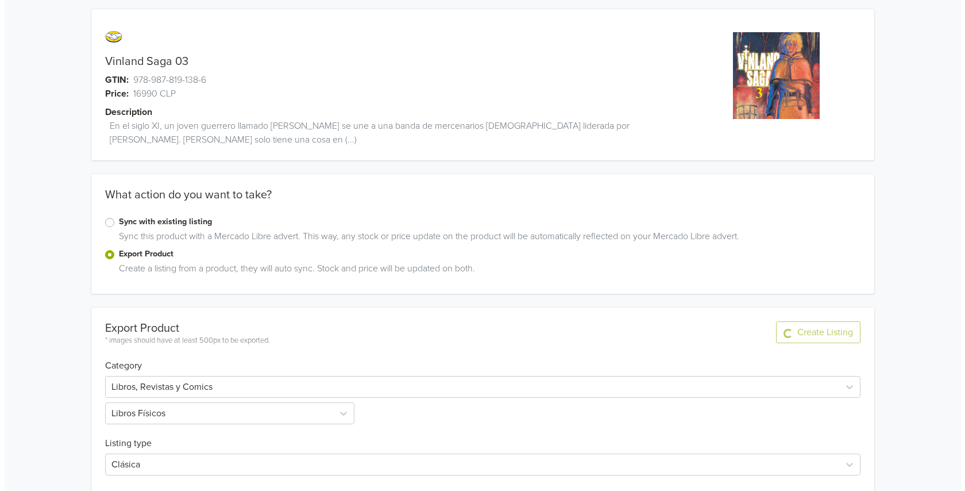
scroll to position [0, 0]
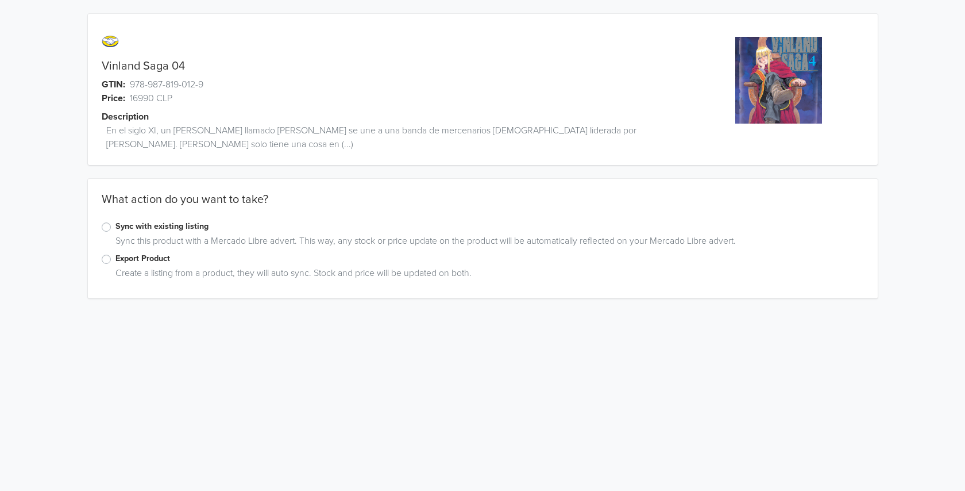
click at [116, 261] on label "Export Product" at bounding box center [490, 258] width 749 height 13
click at [0, 0] on input "Export Product" at bounding box center [0, 0] width 0 height 0
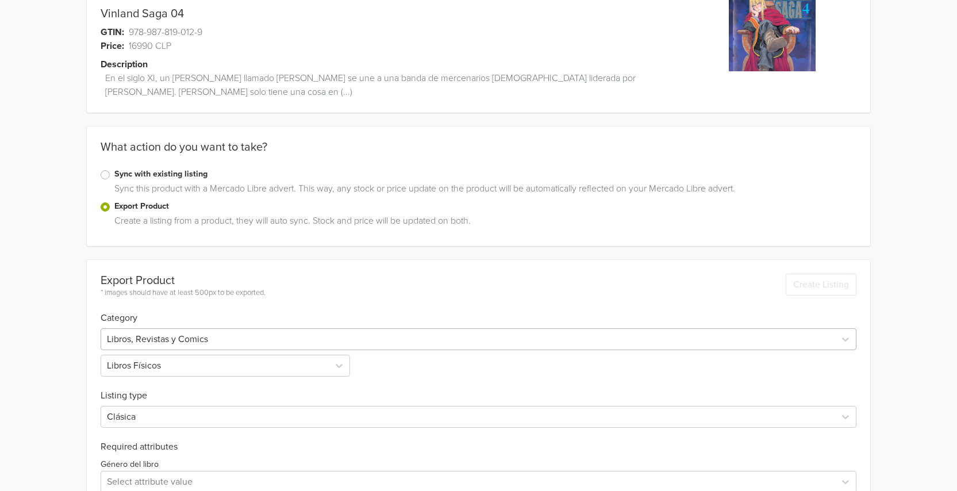
click at [168, 340] on div "Libros, Revistas y Comics" at bounding box center [479, 339] width 756 height 22
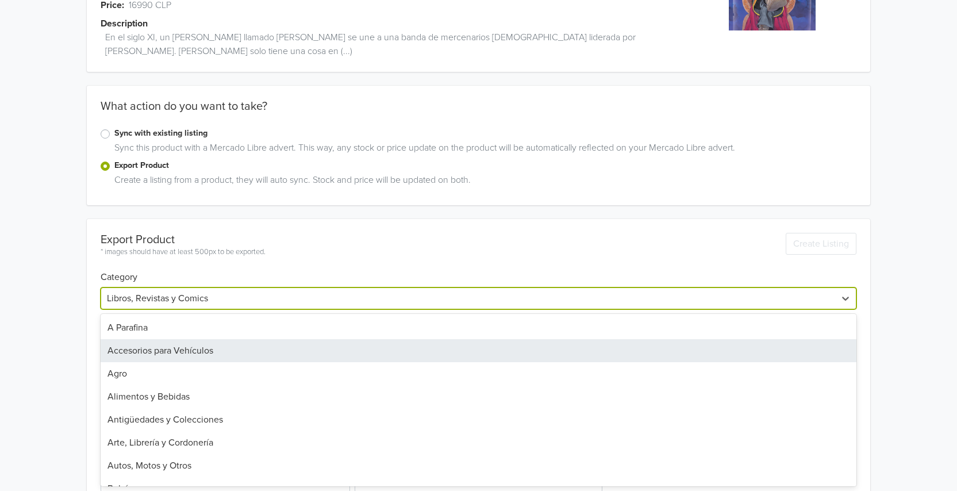
click at [63, 301] on div "Vinland Saga 04 GTIN: 978-987-819-012-9 Price: 16990 CLP Description En el sigl…" at bounding box center [479, 256] width 940 height 699
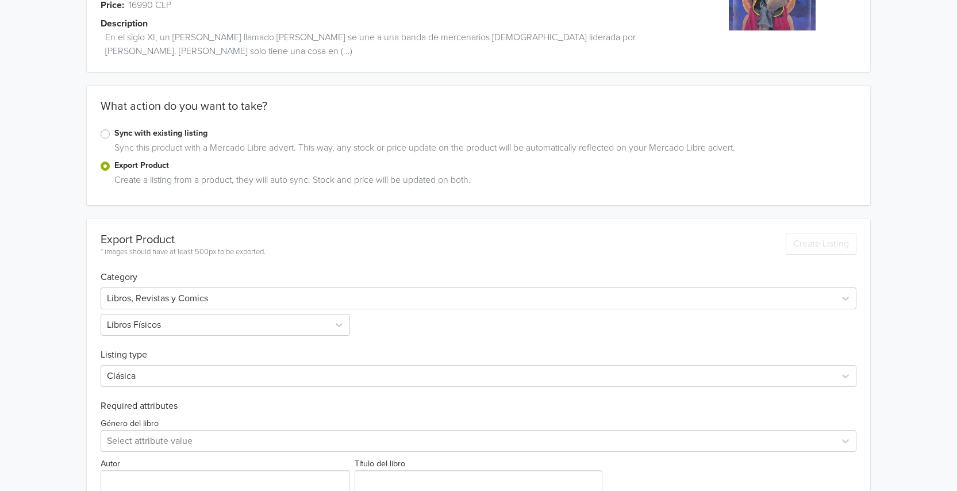
scroll to position [209, 0]
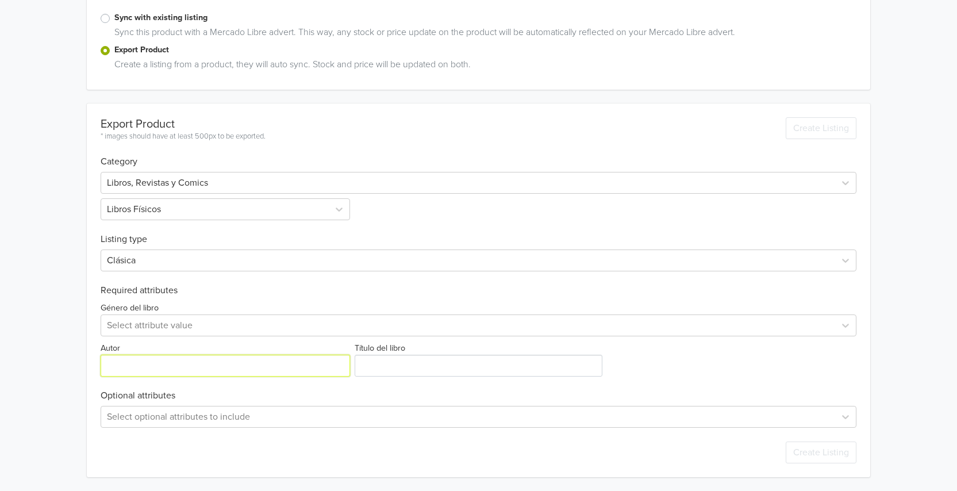
click at [161, 359] on input "Autor" at bounding box center [225, 366] width 249 height 22
paste input "978-987-819-012-9"
type input "978-987-819-012-9"
click at [173, 356] on input "Autor" at bounding box center [225, 366] width 249 height 22
click at [193, 360] on input "Autor" at bounding box center [225, 366] width 249 height 22
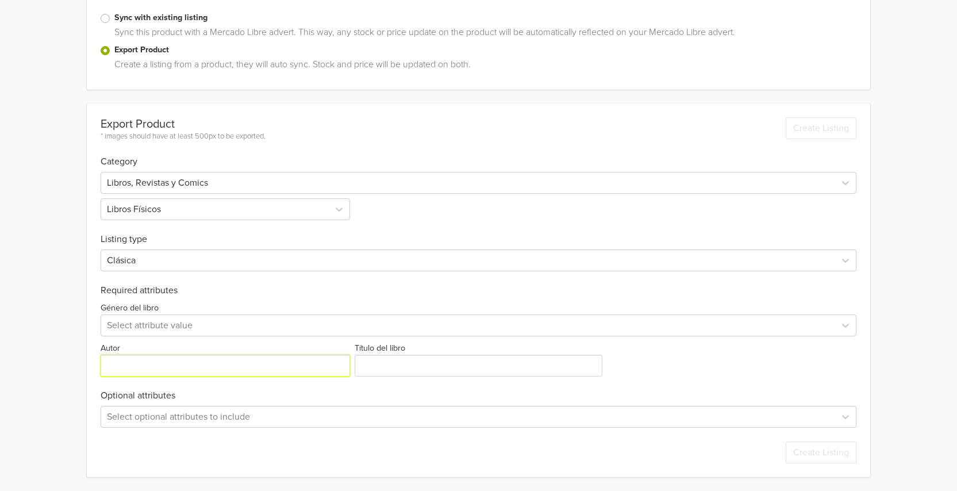
paste input "[PERSON_NAME]"
type input "[PERSON_NAME]"
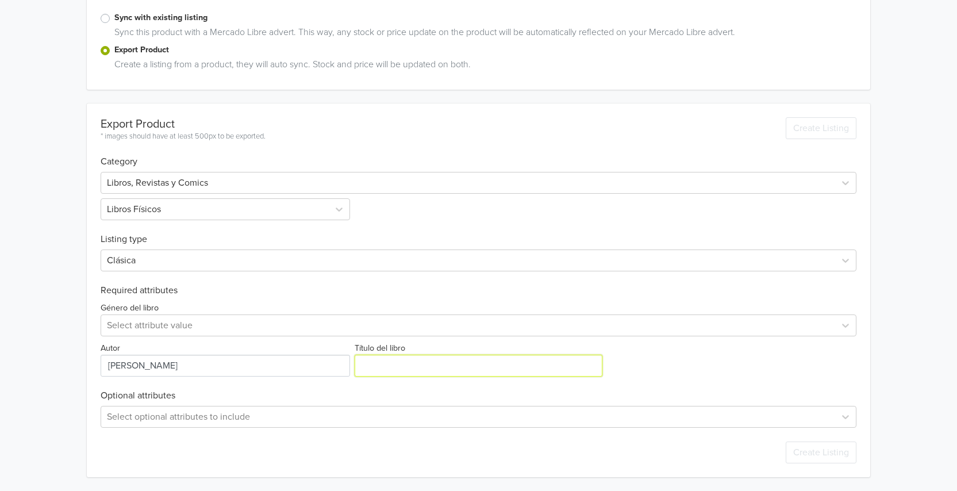
click at [376, 376] on input "Título del libro" at bounding box center [478, 366] width 247 height 22
type input "v"
type input "Vinland Saga 04"
click at [202, 309] on div "Género del libro Select attribute value" at bounding box center [479, 319] width 756 height 36
click at [207, 317] on div at bounding box center [468, 325] width 722 height 16
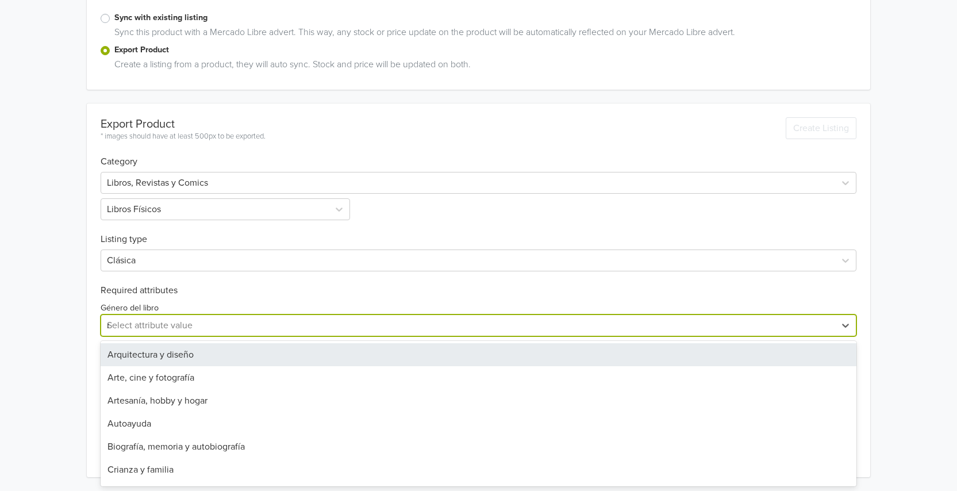
type input "manga"
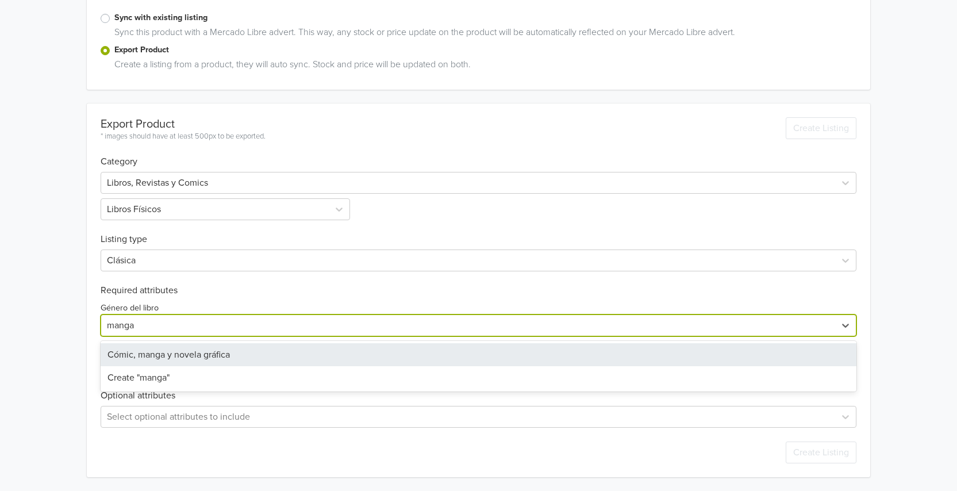
click at [228, 353] on div "Cómic, manga y novela gráfica" at bounding box center [479, 354] width 756 height 23
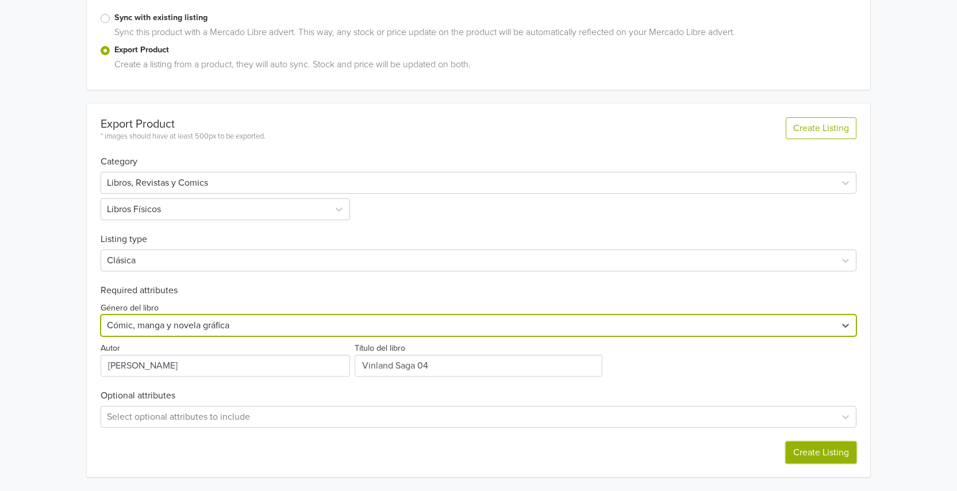
click at [830, 457] on button "Create Listing" at bounding box center [821, 452] width 71 height 22
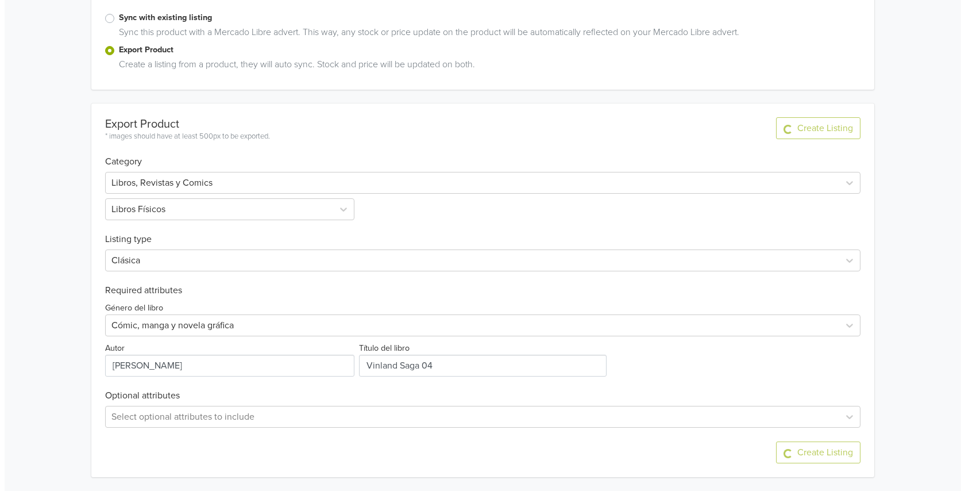
scroll to position [0, 0]
